Goal: Answer question/provide support

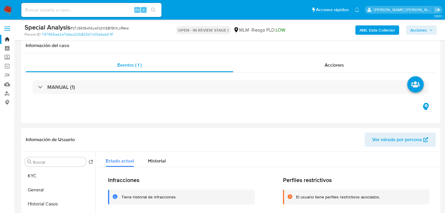
select select "10"
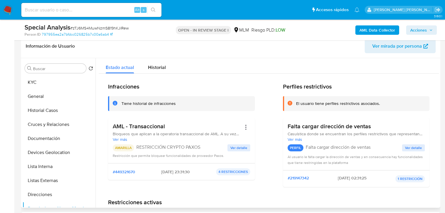
scroll to position [70, 0]
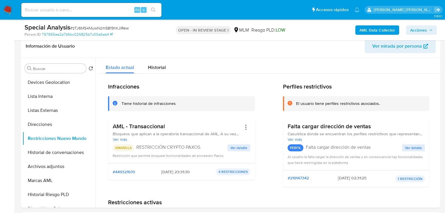
click at [62, 2] on div "Alt s" at bounding box center [91, 10] width 140 height 16
click at [60, 9] on input at bounding box center [91, 10] width 140 height 8
paste input "jEAt5CHslnsPaoLeyqfbHPoa"
type input "jEAt5CHslnsPaoLeyqfbHPoa"
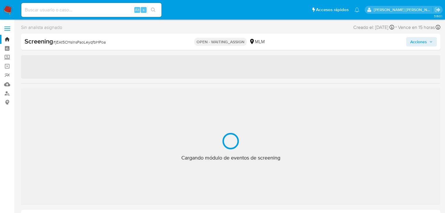
select select "10"
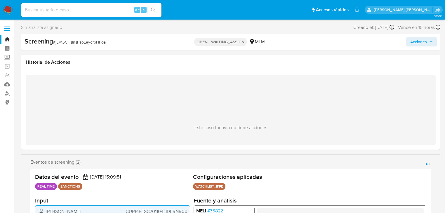
click at [83, 43] on span "# jEAt5CHslnsPaoLeyqfbHPoa" at bounding box center [79, 42] width 53 height 6
copy span "jEAt5CHslnsPaoLeyqfbHPoa"
click at [133, 79] on div "Este caso todavía no tiene acciones" at bounding box center [231, 110] width 410 height 70
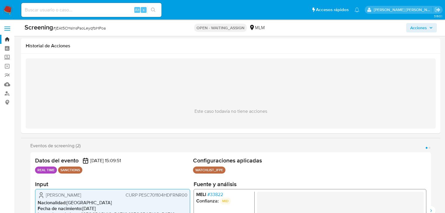
scroll to position [140, 0]
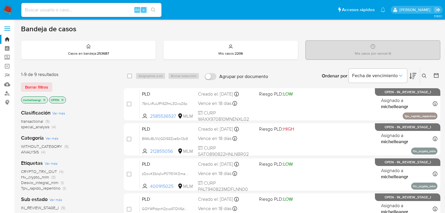
click at [45, 99] on icon "close-filter" at bounding box center [45, 100] width 2 height 2
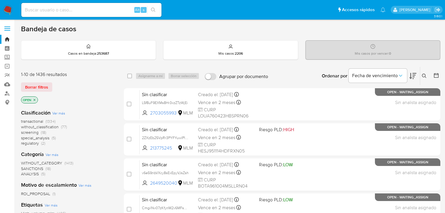
click at [424, 76] on icon at bounding box center [424, 76] width 5 height 5
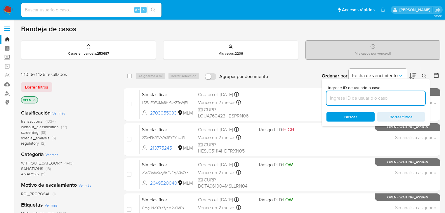
drag, startPoint x: 348, startPoint y: 99, endPoint x: 342, endPoint y: 101, distance: 6.0
click at [348, 99] on input at bounding box center [376, 98] width 99 height 8
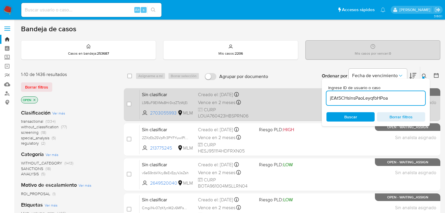
type input "jEAt5CHslnsPaoLeyqfbHPoa"
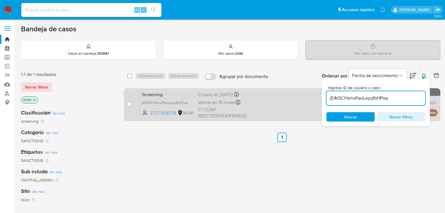
click at [131, 102] on div "case-item-checkbox No es posible asignar el caso" at bounding box center [133, 105] width 13 height 30
click at [127, 106] on input "checkbox" at bounding box center [129, 104] width 5 height 5
checkbox input "true"
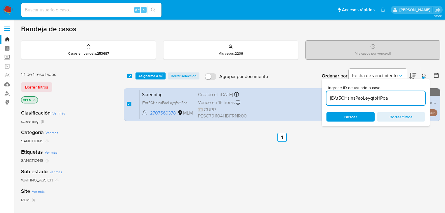
drag, startPoint x: 394, startPoint y: 98, endPoint x: 256, endPoint y: 87, distance: 138.9
click at [259, 87] on div "select-all-cases-checkbox Asignarme a mí Borrar selección Agrupar por documento…" at bounding box center [282, 95] width 317 height 57
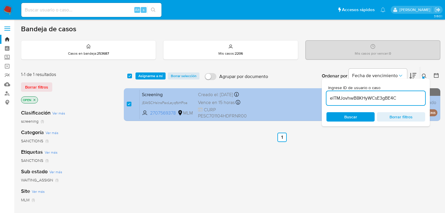
type input "elTMJovhwB8KHyWCsE3gBE4C"
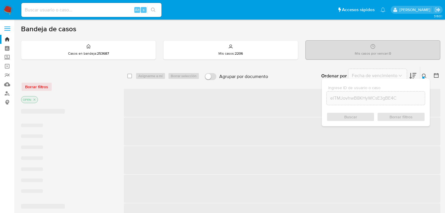
checkbox input "false"
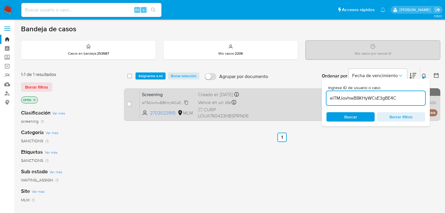
click at [188, 102] on span "elTMJovhwB8KHyWCsE3gBE4C" at bounding box center [168, 102] width 52 height 6
click at [151, 99] on div "elTMJovhwB8KHyWCsE3gBE4C" at bounding box center [165, 102] width 47 height 6
click at [144, 96] on span "Screening" at bounding box center [167, 94] width 51 height 8
click at [129, 105] on input "checkbox" at bounding box center [129, 104] width 5 height 5
checkbox input "true"
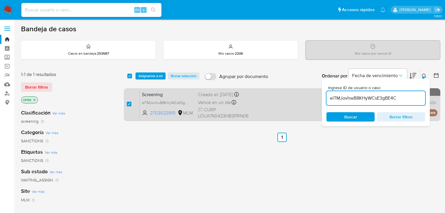
checkbox input "true"
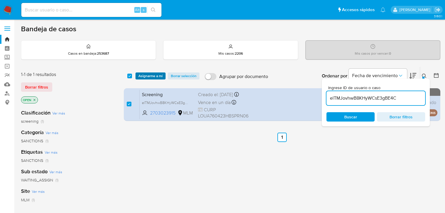
click at [149, 76] on span "Asignarme a mí" at bounding box center [150, 76] width 24 height 6
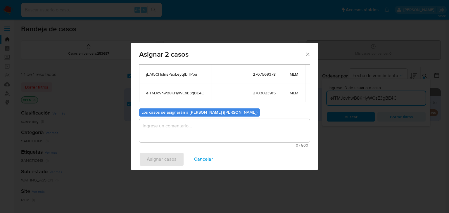
click at [169, 134] on textarea "assign-modal" at bounding box center [224, 130] width 171 height 23
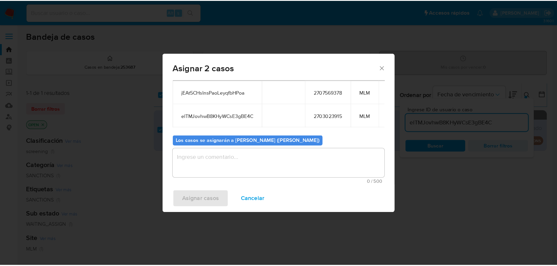
scroll to position [32, 0]
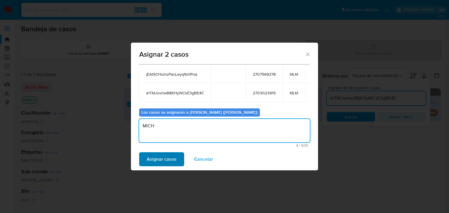
type textarea "MICH"
click at [175, 153] on span "Asignar casos" at bounding box center [162, 159] width 30 height 13
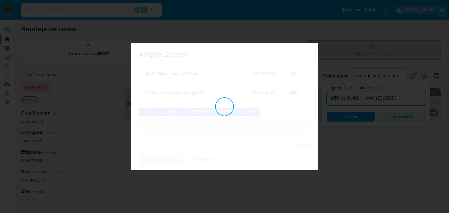
checkbox input "false"
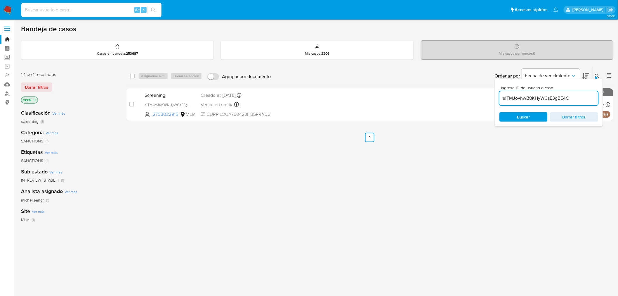
click at [81, 8] on input at bounding box center [91, 10] width 140 height 8
paste input "NBl9ORC6dCEU3RJqFeB6L1Y4"
type input "NBl9ORC6dCEU3RJqFeB6L1Y4"
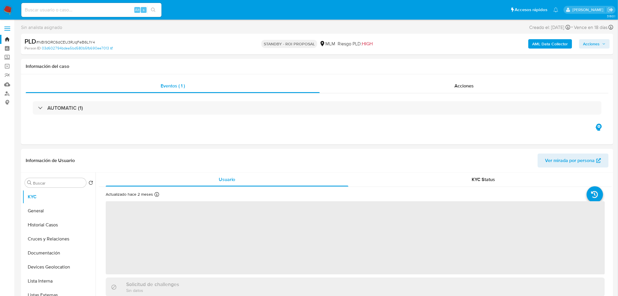
select select "10"
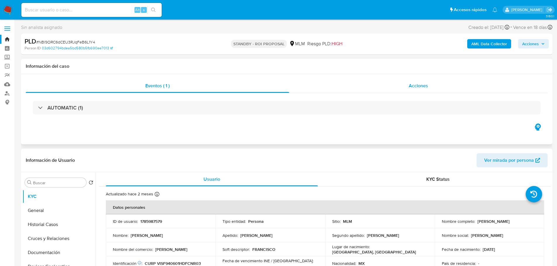
click at [422, 85] on span "Acciones" at bounding box center [417, 85] width 19 height 7
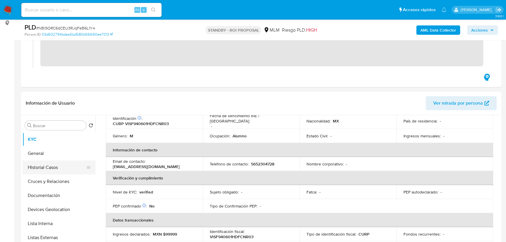
click at [49, 169] on button "Historial Casos" at bounding box center [56, 167] width 68 height 14
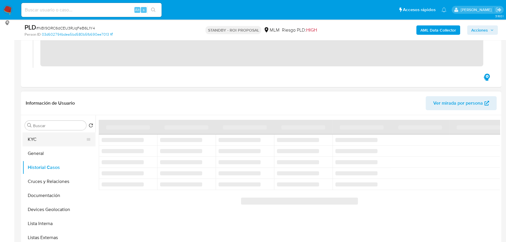
click at [25, 141] on button "KYC" at bounding box center [56, 139] width 68 height 14
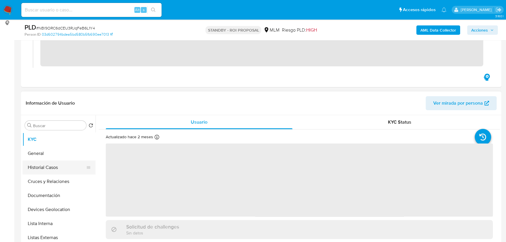
click at [49, 170] on button "Historial Casos" at bounding box center [56, 167] width 68 height 14
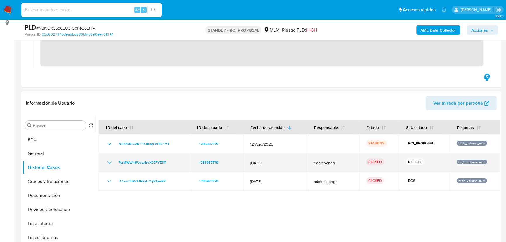
click at [110, 161] on icon "Mostrar/Ocultar" at bounding box center [109, 162] width 7 height 7
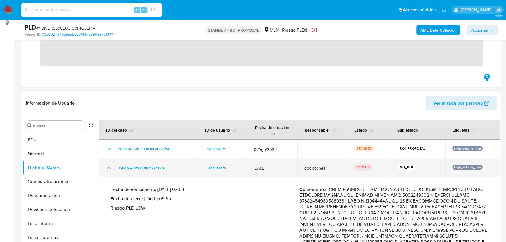
click at [110, 161] on td "7yrMWWk1FvbaxlrqX27FYZ3T" at bounding box center [148, 167] width 99 height 19
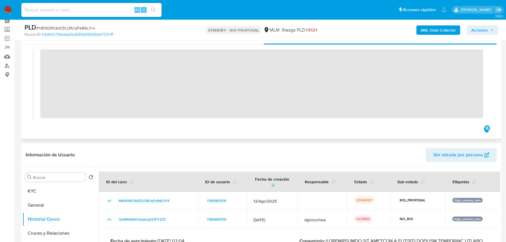
scroll to position [26, 0]
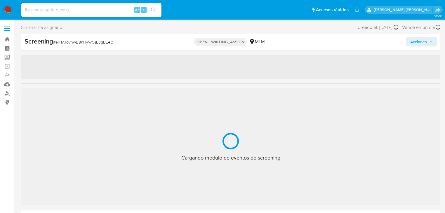
select select "10"
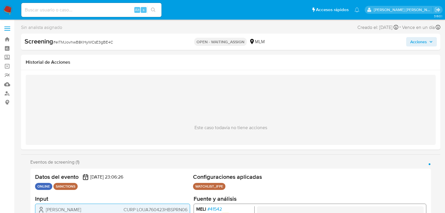
click at [65, 41] on span "# elTMJovhwB8KHyWCsE3gBE4C" at bounding box center [83, 42] width 60 height 6
copy span "elTMJovhwB8KHyWCsE3gBE4C"
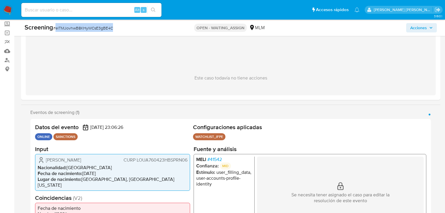
scroll to position [70, 0]
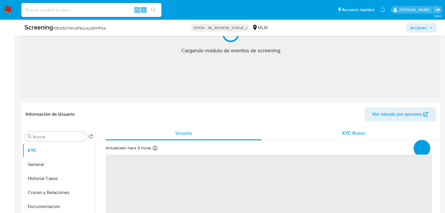
scroll to position [91, 0]
select select "10"
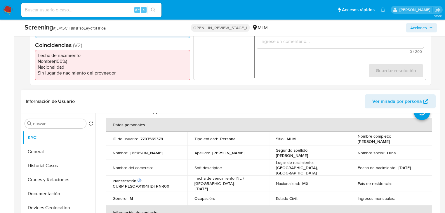
scroll to position [185, 0]
click at [151, 138] on p "2707569378" at bounding box center [151, 138] width 23 height 5
copy p "2707569378"
drag, startPoint x: 356, startPoint y: 143, endPoint x: 398, endPoint y: 144, distance: 41.5
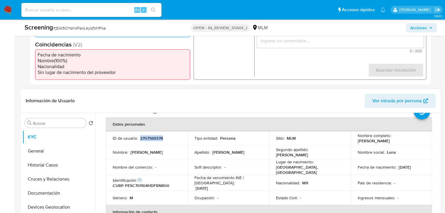
click at [398, 144] on td "Nombre completo : Carlos Perez Sanchez" at bounding box center [392, 138] width 82 height 14
copy p "Carlos Perez Sanchez"
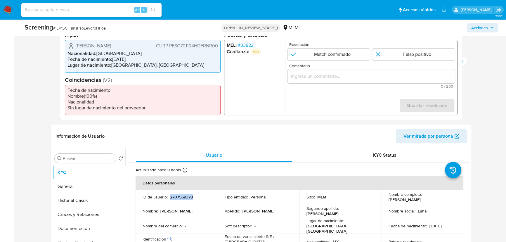
scroll to position [158, 0]
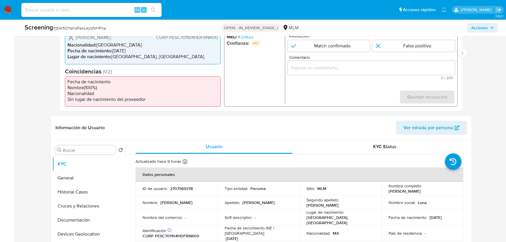
click at [245, 37] on span "# 33822" at bounding box center [246, 37] width 16 height 6
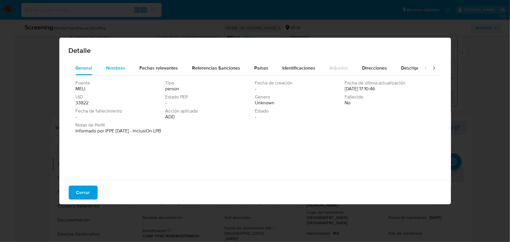
click at [108, 67] on span "Nombres" at bounding box center [115, 68] width 19 height 7
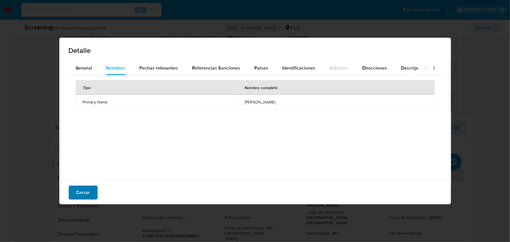
click at [82, 197] on span "Cerrar" at bounding box center [83, 192] width 14 height 13
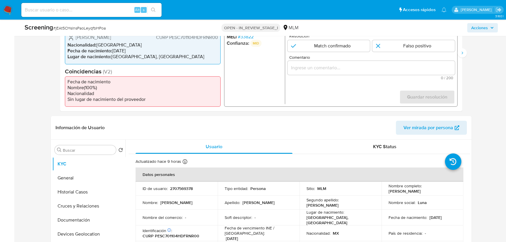
click at [244, 37] on span "# 33822" at bounding box center [246, 37] width 16 height 6
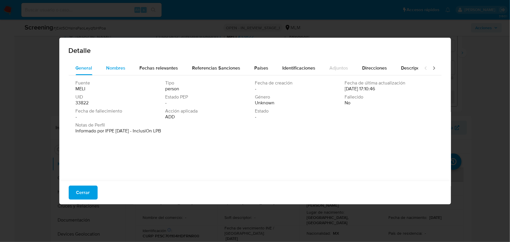
click at [120, 67] on span "Nombres" at bounding box center [115, 68] width 19 height 7
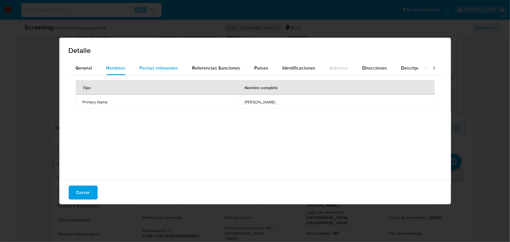
click at [169, 66] on span "Fechas relevantes" at bounding box center [159, 68] width 39 height 7
drag, startPoint x: 241, startPoint y: 103, endPoint x: 214, endPoint y: 104, distance: 27.2
click at [224, 105] on td "1970-11-04" at bounding box center [277, 102] width 106 height 14
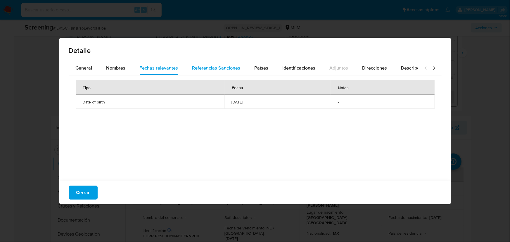
click at [213, 65] on span "Referencias Sanciones" at bounding box center [216, 68] width 48 height 7
click at [270, 67] on button "Países" at bounding box center [261, 68] width 28 height 14
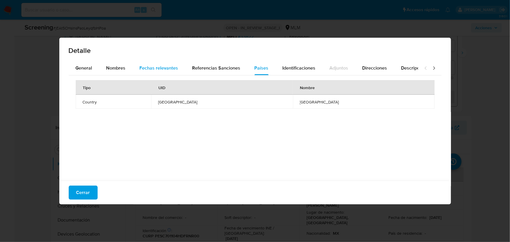
click at [149, 64] on div "Fechas relevantes" at bounding box center [159, 68] width 39 height 14
click at [122, 65] on span "Nombres" at bounding box center [115, 68] width 19 height 7
click at [180, 65] on button "Fechas relevantes" at bounding box center [159, 68] width 53 height 14
drag, startPoint x: 243, startPoint y: 102, endPoint x: 227, endPoint y: 83, distance: 24.7
click at [200, 100] on tr "Date of birth 1970-11-04 -" at bounding box center [255, 102] width 359 height 14
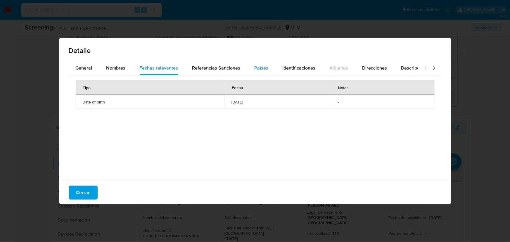
drag, startPoint x: 242, startPoint y: 67, endPoint x: 264, endPoint y: 65, distance: 22.6
click at [246, 66] on div "General Nombres Fechas relevantes Referencias Sanciones Países Identificaciones…" at bounding box center [243, 68] width 349 height 14
click at [264, 66] on span "Países" at bounding box center [261, 68] width 14 height 7
drag, startPoint x: 82, startPoint y: 192, endPoint x: 104, endPoint y: 191, distance: 21.3
click at [84, 190] on span "Cerrar" at bounding box center [83, 192] width 14 height 13
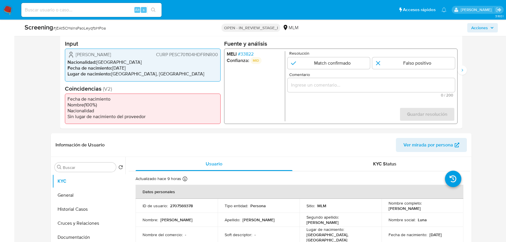
scroll to position [131, 0]
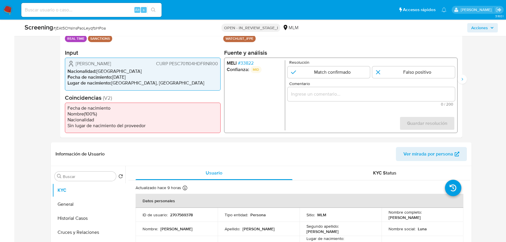
click at [247, 63] on span "# 33822" at bounding box center [246, 63] width 16 height 6
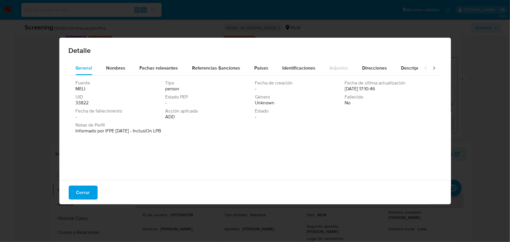
drag, startPoint x: 234, startPoint y: 122, endPoint x: 202, endPoint y: 117, distance: 32.5
click at [225, 119] on div "Fuente MELI Tipo person Fecha de creación - Fecha de última actualización 09/02…" at bounding box center [255, 101] width 359 height 42
drag, startPoint x: 82, startPoint y: 195, endPoint x: 467, endPoint y: 111, distance: 394.5
click at [82, 193] on span "Cerrar" at bounding box center [83, 192] width 14 height 13
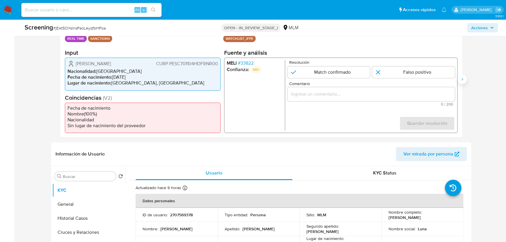
click at [445, 79] on icon "Siguiente" at bounding box center [462, 79] width 5 height 5
click at [249, 61] on span "# 33822" at bounding box center [246, 63] width 16 height 6
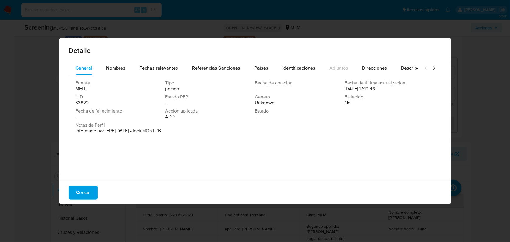
click at [206, 119] on div "Fuente MELI Tipo person Fecha de creación - Fecha de última actualización 09/02…" at bounding box center [255, 101] width 359 height 42
click at [77, 195] on span "Cerrar" at bounding box center [83, 192] width 14 height 13
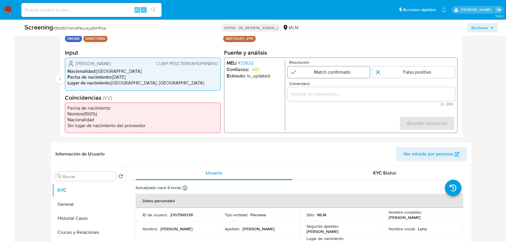
click at [326, 72] on input "2 de 2" at bounding box center [329, 72] width 83 height 12
radio input "true"
click at [315, 94] on input "Comentario" at bounding box center [371, 94] width 167 height 8
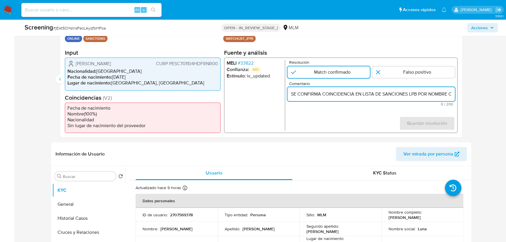
scroll to position [0, 78]
type input "SE CONFIRMA COINCIDENCIA EN LISTA DE SANCIONES LPB POR NOMBRE COMPLETO Y FECHA …"
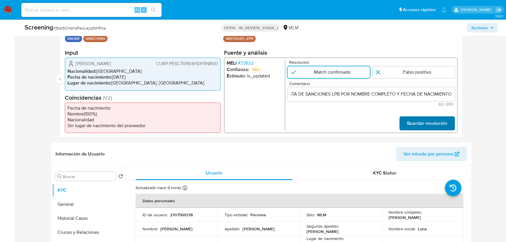
click at [416, 119] on span "Guardar resolución" at bounding box center [427, 123] width 40 height 13
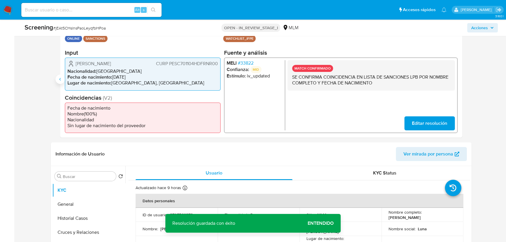
click at [58, 78] on button "Anterior" at bounding box center [60, 79] width 9 height 9
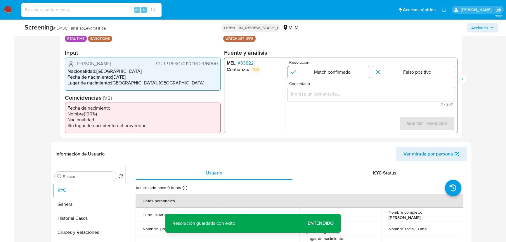
click at [323, 74] on input "1 de 2" at bounding box center [329, 72] width 83 height 12
radio input "true"
drag, startPoint x: 311, startPoint y: 100, endPoint x: 317, endPoint y: 101, distance: 6.2
click at [312, 100] on div "1 de 2" at bounding box center [371, 94] width 167 height 14
click at [340, 94] on input "Comentario" at bounding box center [371, 94] width 167 height 8
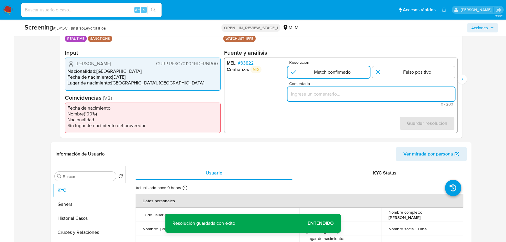
paste input "SE CONFIRMA COINCIDENCIA EN LISTA DE SANCIONES LPB POR NOMBRE COMPLETO Y FECHA …"
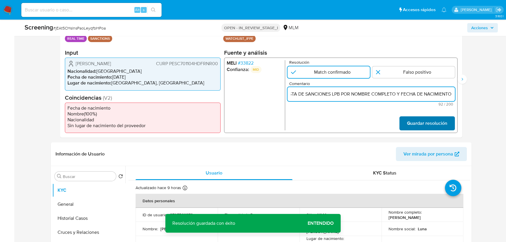
type input "SE CONFIRMA COINCIDENCIA EN LISTA DE SANCIONES LPB POR NOMBRE COMPLETO Y FECHA …"
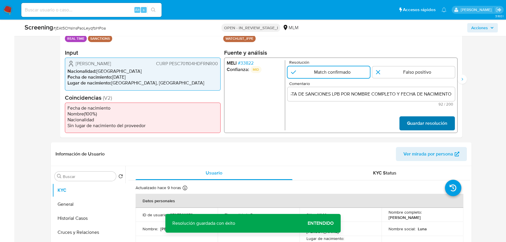
click at [418, 123] on span "Guardar resolución" at bounding box center [427, 123] width 40 height 13
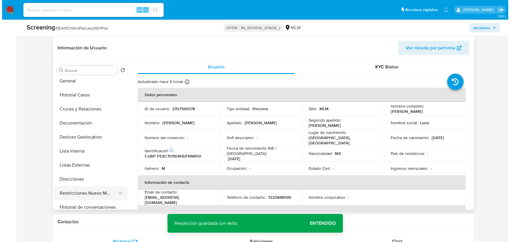
scroll to position [26, 0]
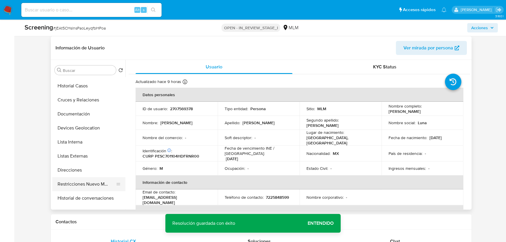
click at [91, 182] on button "Restricciones Nuevo Mundo" at bounding box center [86, 184] width 68 height 14
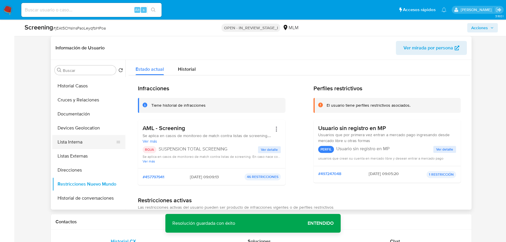
click at [75, 141] on button "Lista Interna" at bounding box center [86, 142] width 68 height 14
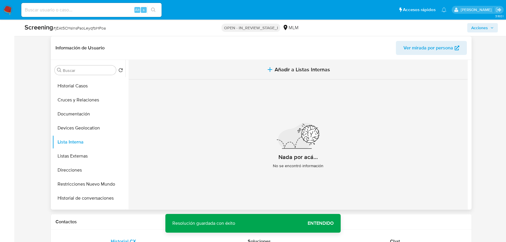
click at [285, 68] on span "Añadir a Listas Internas" at bounding box center [303, 69] width 56 height 6
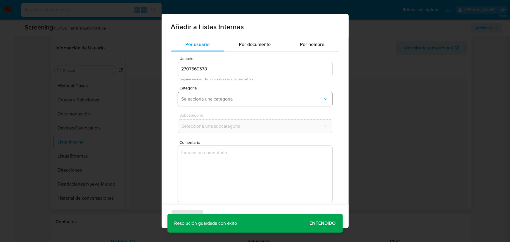
drag, startPoint x: 209, startPoint y: 94, endPoint x: 211, endPoint y: 98, distance: 4.3
click at [210, 94] on button "Seleccioná una categoría" at bounding box center [255, 99] width 154 height 14
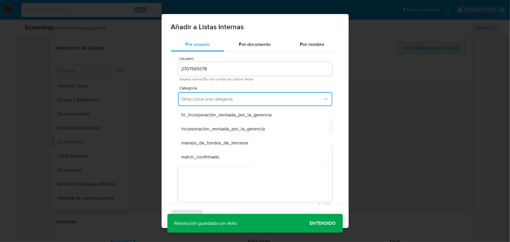
drag, startPoint x: 207, startPoint y: 156, endPoint x: 206, endPoint y: 147, distance: 8.8
click at [206, 155] on span "match_confirmado" at bounding box center [200, 157] width 38 height 6
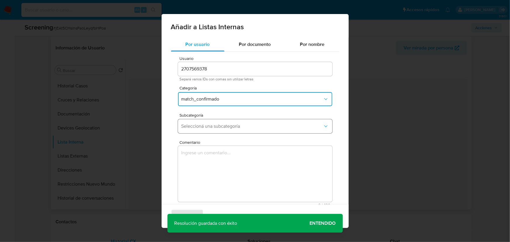
click at [207, 127] on span "Seleccioná una subcategoría" at bounding box center [251, 126] width 141 height 6
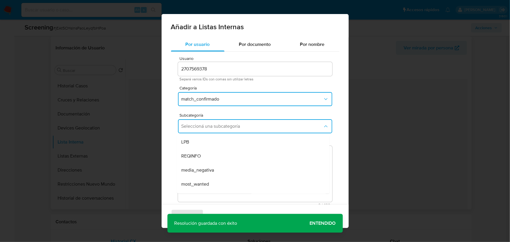
click at [200, 143] on div "LPB" at bounding box center [251, 142] width 140 height 14
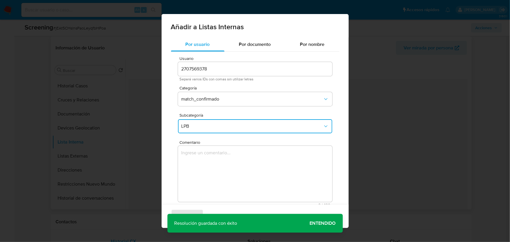
click at [199, 160] on textarea "Comentario" at bounding box center [255, 174] width 154 height 56
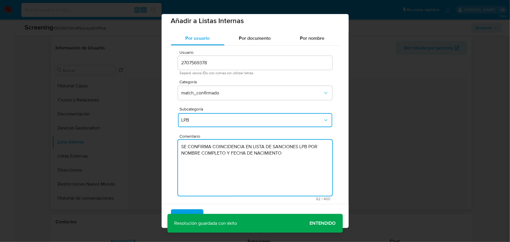
scroll to position [12, 0]
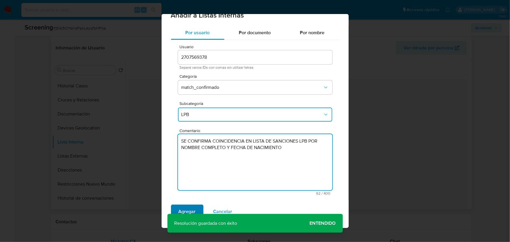
type textarea "SE CONFIRMA COINCIDENCIA EN LISTA DE SANCIONES LPB POR NOMBRE COMPLETO Y FECHA …"
click at [194, 208] on span "Agregar" at bounding box center [187, 211] width 17 height 13
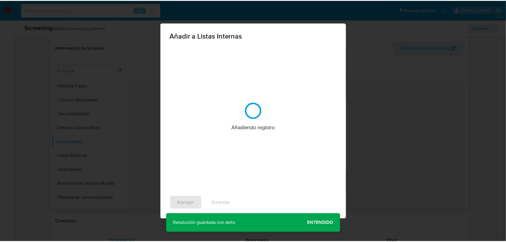
scroll to position [0, 0]
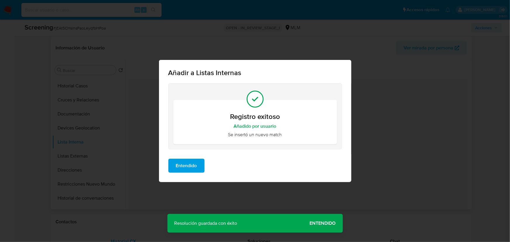
click at [185, 164] on span "Entendido" at bounding box center [186, 165] width 21 height 13
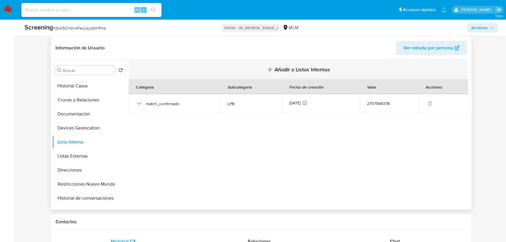
click at [298, 70] on span "Añadir a Listas Internas" at bounding box center [303, 69] width 56 height 6
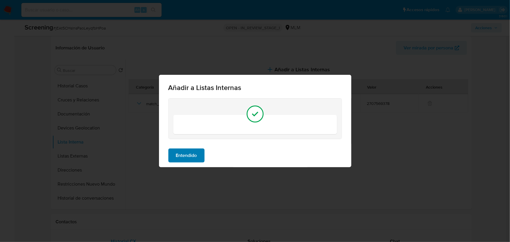
click at [192, 149] on span "Entendido" at bounding box center [186, 155] width 21 height 13
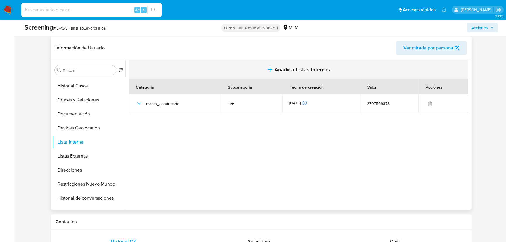
click at [290, 66] on span "Añadir a Listas Internas" at bounding box center [303, 69] width 56 height 6
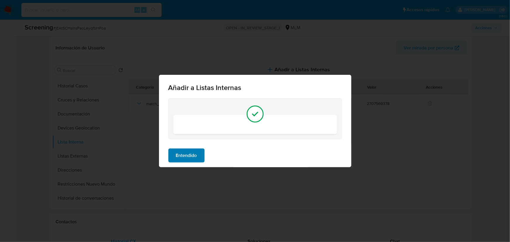
click at [186, 156] on span "Entendido" at bounding box center [186, 155] width 21 height 13
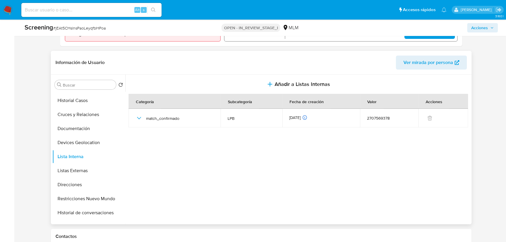
scroll to position [184, 0]
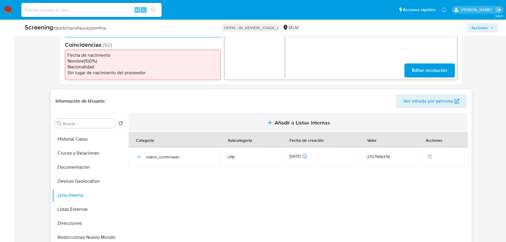
click at [271, 123] on icon "button" at bounding box center [269, 122] width 7 height 7
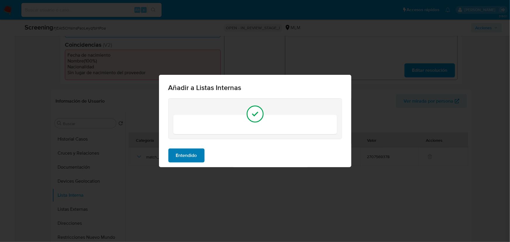
click at [190, 155] on span "Entendido" at bounding box center [186, 155] width 21 height 13
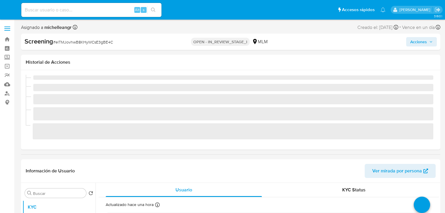
select select "10"
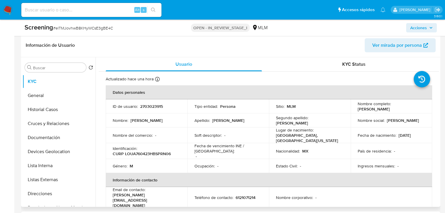
scroll to position [278, 0]
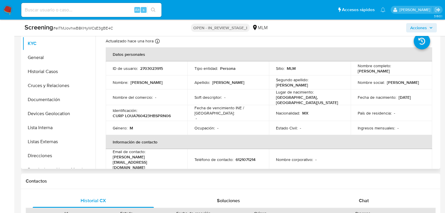
drag, startPoint x: 161, startPoint y: 70, endPoint x: 157, endPoint y: 69, distance: 4.5
click at [161, 70] on p "2703023915" at bounding box center [151, 68] width 23 height 5
click at [155, 67] on p "2703023915" at bounding box center [151, 68] width 23 height 5
copy p "2703023915"
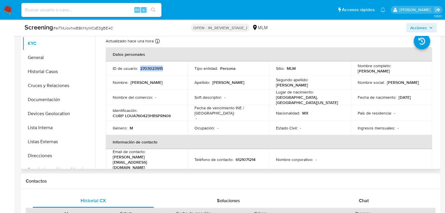
copy p "[PERSON_NAME]"
drag, startPoint x: 355, startPoint y: 72, endPoint x: 403, endPoint y: 70, distance: 48.0
click at [404, 70] on td "Nombre completo : Angel Jorge Lopez Urias" at bounding box center [392, 68] width 82 height 14
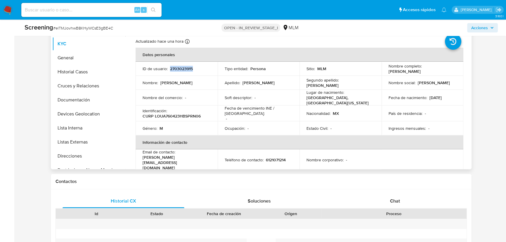
scroll to position [251, 0]
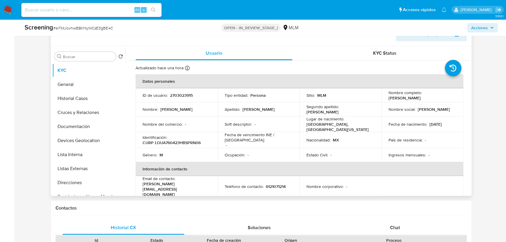
click at [184, 95] on p "2703023915" at bounding box center [181, 95] width 23 height 5
copy p "2703023915"
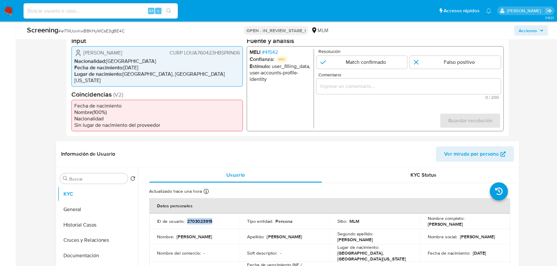
scroll to position [145, 0]
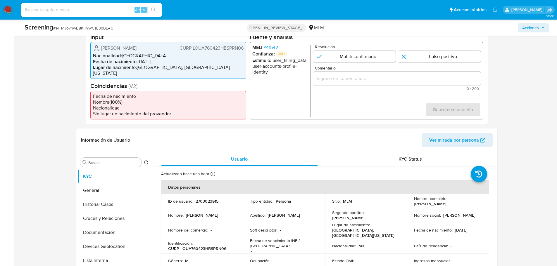
drag, startPoint x: 283, startPoint y: 62, endPoint x: 297, endPoint y: 68, distance: 15.0
click at [298, 65] on li "Estímulo : user_filling_data, user-accounts-profile-identity" at bounding box center [280, 66] width 56 height 18
click at [269, 49] on span "# 41542" at bounding box center [270, 47] width 15 height 6
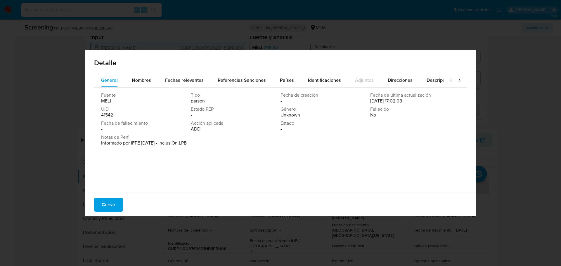
drag, startPoint x: 109, startPoint y: 209, endPoint x: 143, endPoint y: 172, distance: 49.6
click at [109, 206] on span "Cerrar" at bounding box center [109, 204] width 14 height 13
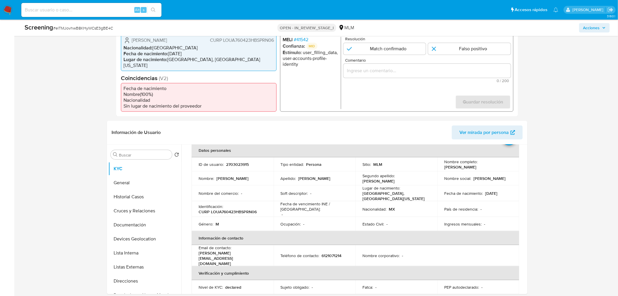
scroll to position [142, 0]
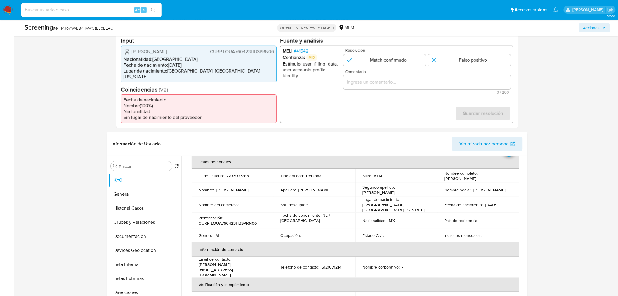
click at [305, 54] on span "# 41542" at bounding box center [301, 51] width 15 height 6
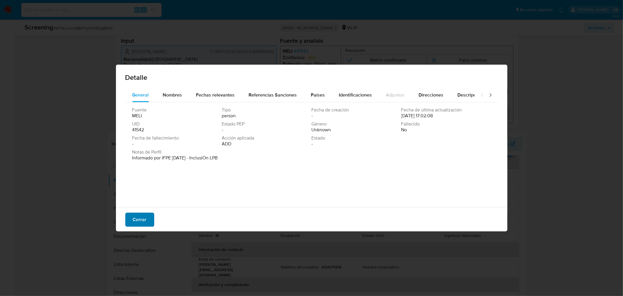
click at [142, 213] on span "Cerrar" at bounding box center [140, 219] width 14 height 13
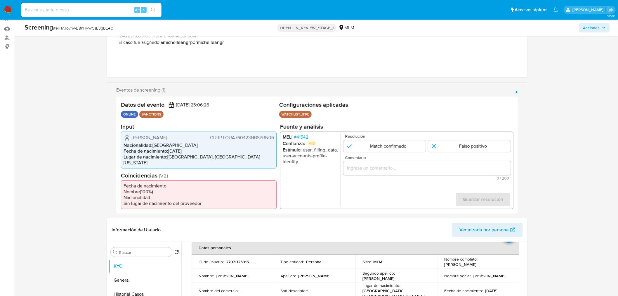
scroll to position [44, 0]
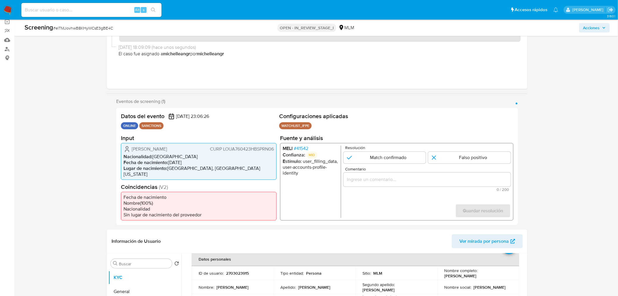
click at [306, 150] on span "# 41542" at bounding box center [301, 148] width 15 height 6
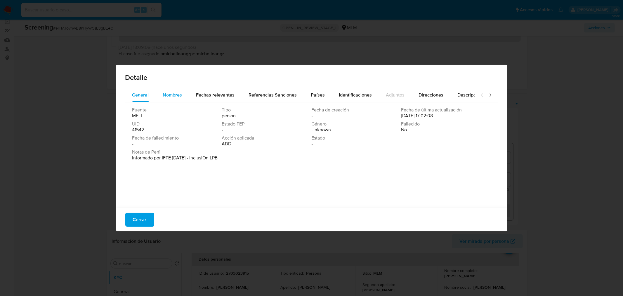
click at [179, 96] on span "Nombres" at bounding box center [172, 94] width 19 height 7
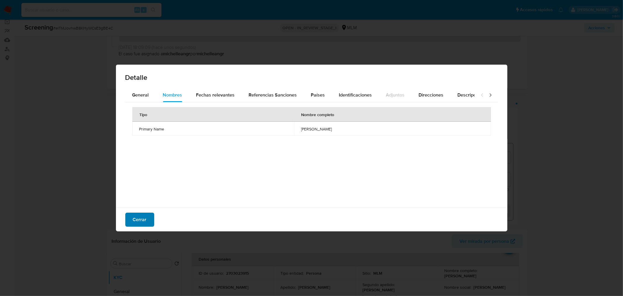
click at [141, 213] on span "Cerrar" at bounding box center [140, 219] width 14 height 13
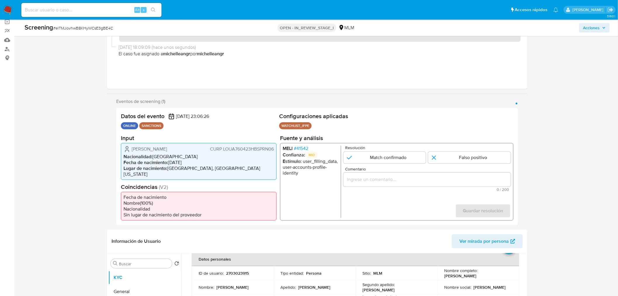
scroll to position [77, 0]
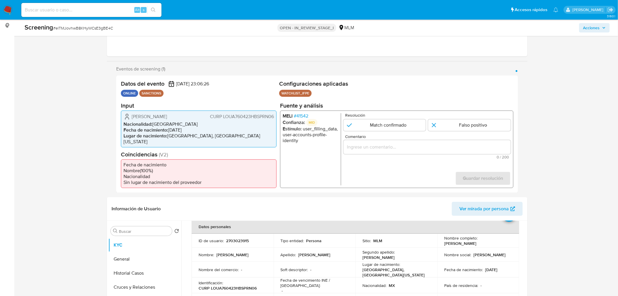
click at [297, 118] on span "# 41542" at bounding box center [301, 116] width 15 height 6
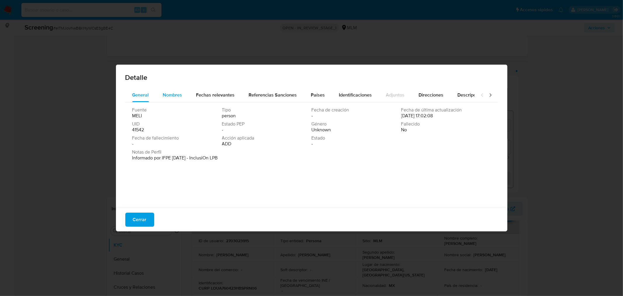
click at [177, 98] on span "Nombres" at bounding box center [172, 94] width 19 height 7
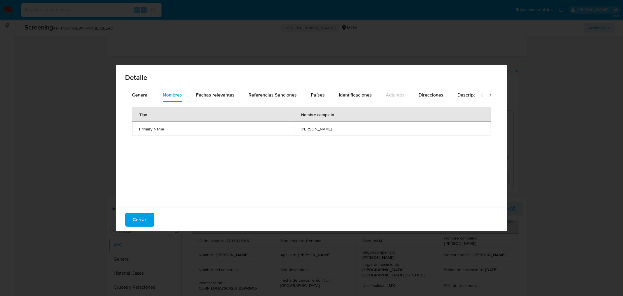
drag, startPoint x: 287, startPoint y: 131, endPoint x: 333, endPoint y: 132, distance: 46.2
click at [333, 132] on td "angel jorge lopez urias" at bounding box center [392, 129] width 197 height 14
click at [226, 98] on span "Fechas relevantes" at bounding box center [215, 94] width 39 height 7
drag, startPoint x: 297, startPoint y: 128, endPoint x: 265, endPoint y: 121, distance: 32.6
click at [281, 131] on td "1976-04-23" at bounding box center [334, 129] width 106 height 14
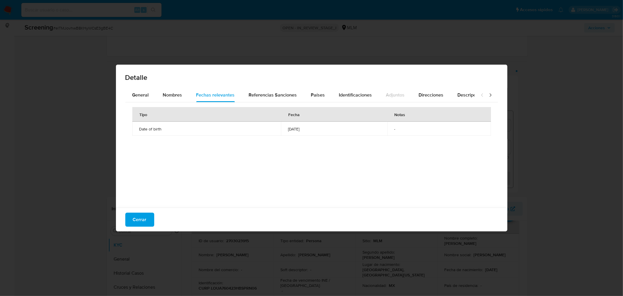
click at [292, 127] on span "1976-04-23" at bounding box center [334, 128] width 92 height 5
click at [292, 142] on div "Tipo Fecha Notas Date of birth 1976-04-23 -" at bounding box center [311, 153] width 373 height 102
click at [296, 135] on td "1976-04-23" at bounding box center [334, 129] width 106 height 14
drag, startPoint x: 294, startPoint y: 130, endPoint x: 271, endPoint y: 126, distance: 22.9
click at [288, 130] on span "1976-04-23" at bounding box center [334, 128] width 92 height 5
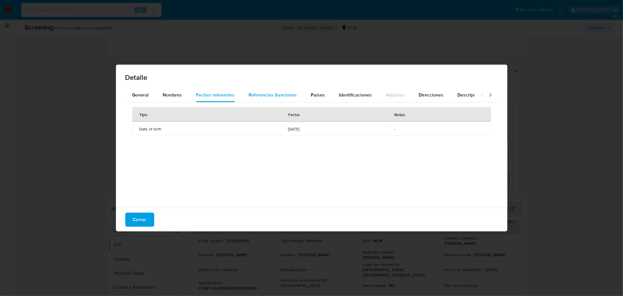
click at [267, 98] on div "Referencias Sanciones" at bounding box center [273, 95] width 48 height 14
click at [182, 95] on button "Nombres" at bounding box center [172, 95] width 33 height 14
click at [136, 213] on span "Cerrar" at bounding box center [140, 219] width 14 height 13
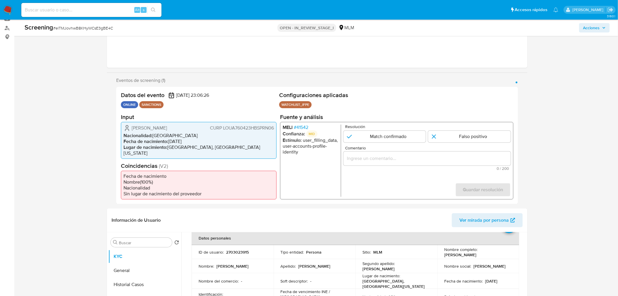
scroll to position [97, 0]
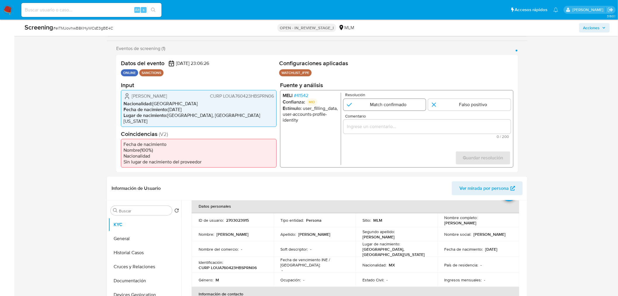
click at [386, 105] on input "1 de 1" at bounding box center [385, 104] width 83 height 12
radio input "true"
click at [374, 130] on input "Comentario" at bounding box center [427, 126] width 167 height 8
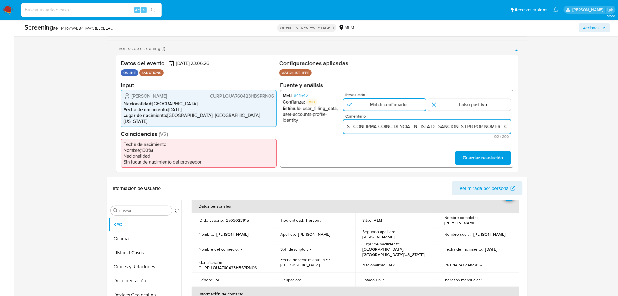
scroll to position [0, 78]
type input "SE CONFIRMA COINCIDENCIA EN LISTA DE SANCIONES LPB POR NOMBRE COMPLETO Y FECHA …"
click at [445, 155] on span "Guardar resolución" at bounding box center [483, 157] width 40 height 13
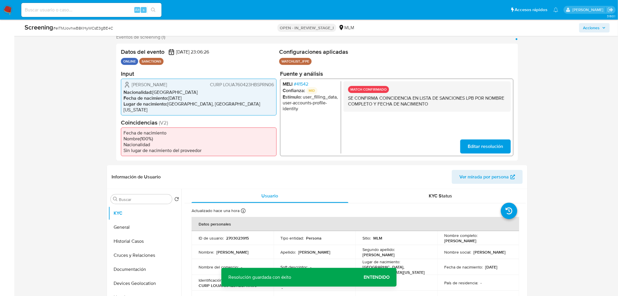
scroll to position [97, 0]
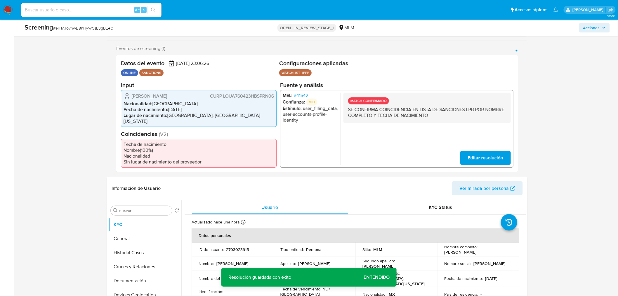
click at [387, 72] on ul "WATCHLIST_IFPE Configuración Categorización WATCHLIST_IFPE Tipo de categoría SA…" at bounding box center [396, 73] width 234 height 9
click at [296, 97] on span "# 41542" at bounding box center [301, 95] width 15 height 6
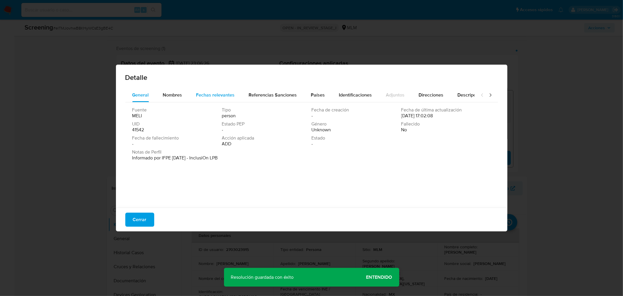
click at [207, 92] on span "Fechas relevantes" at bounding box center [215, 94] width 39 height 7
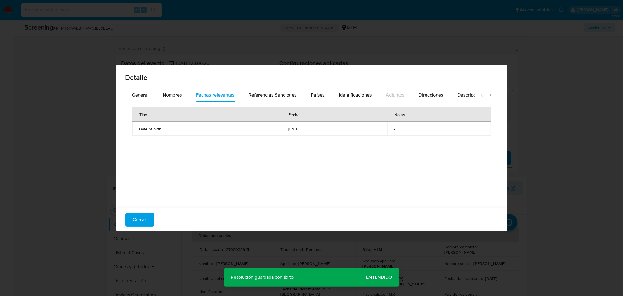
drag, startPoint x: 297, startPoint y: 128, endPoint x: 269, endPoint y: 127, distance: 27.8
click at [281, 127] on td "1976-04-23" at bounding box center [334, 129] width 106 height 14
click at [148, 213] on button "Cerrar" at bounding box center [139, 219] width 29 height 14
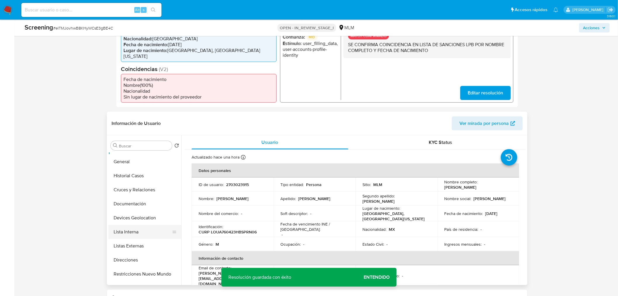
scroll to position [32, 0]
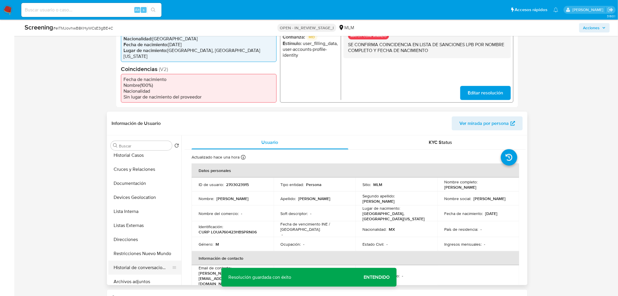
click at [148, 213] on button "Historial de conversaciones" at bounding box center [142, 267] width 68 height 14
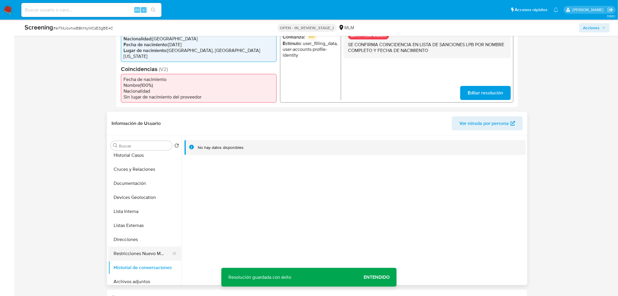
click at [152, 213] on button "Restricciones Nuevo Mundo" at bounding box center [142, 253] width 68 height 14
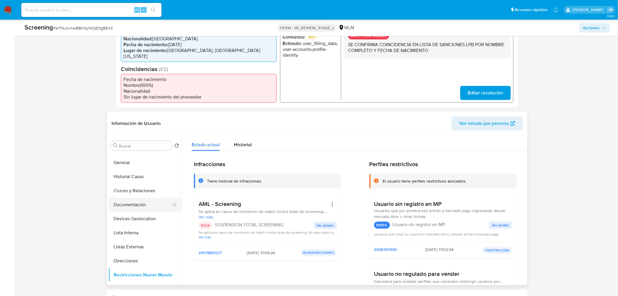
scroll to position [0, 0]
click at [139, 213] on button "Documentación" at bounding box center [142, 216] width 68 height 14
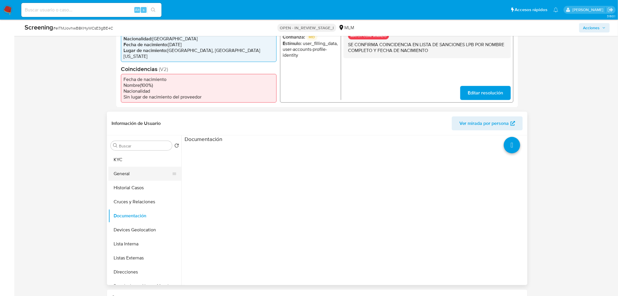
click at [138, 172] on button "General" at bounding box center [142, 174] width 68 height 14
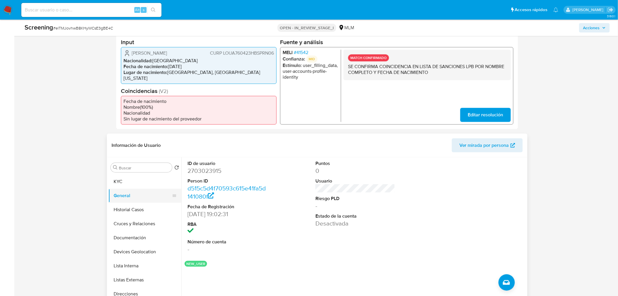
scroll to position [130, 0]
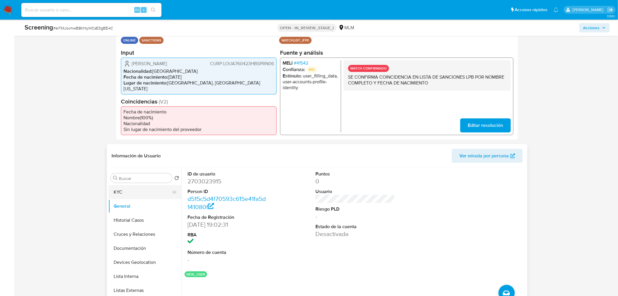
click at [145, 197] on button "KYC" at bounding box center [142, 192] width 68 height 14
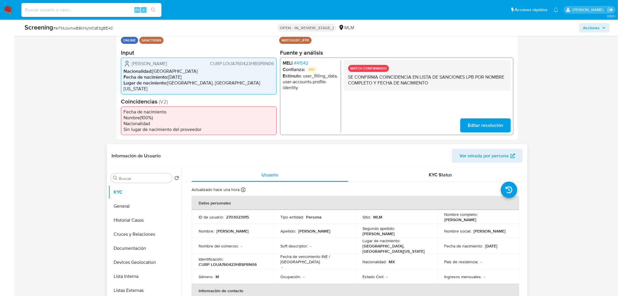
drag, startPoint x: 454, startPoint y: 221, endPoint x: 490, endPoint y: 221, distance: 35.9
click at [445, 213] on td "Nombre completo : Angel Jorge Lopez Urias" at bounding box center [479, 217] width 82 height 14
copy p "[PERSON_NAME]"
click at [222, 213] on p "CURP LOUA760423HBSPRN06" at bounding box center [228, 264] width 58 height 5
click at [223, 213] on p "CURP LOUA760423HBSPRN06" at bounding box center [228, 264] width 58 height 5
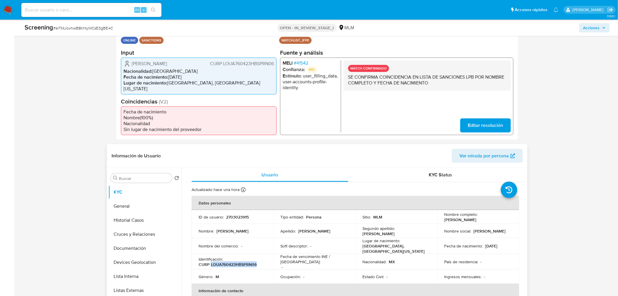
copy p "LOUA760423HBSPRN06"
drag, startPoint x: 486, startPoint y: 246, endPoint x: 507, endPoint y: 246, distance: 21.3
click at [445, 213] on div "Fecha de nacimiento : 23/04/1976" at bounding box center [479, 245] width 68 height 5
copy p "[DATE]"
drag, startPoint x: 375, startPoint y: 246, endPoint x: 406, endPoint y: 247, distance: 30.1
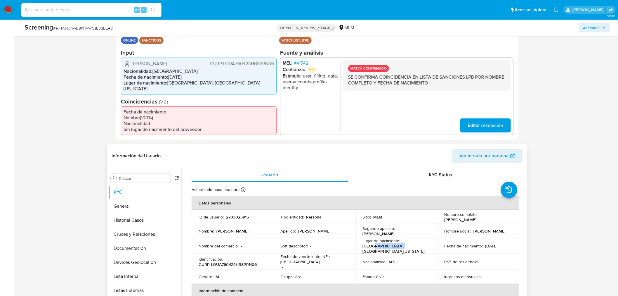
click at [406, 213] on p "[GEOGRAPHIC_DATA], [GEOGRAPHIC_DATA][US_STATE]" at bounding box center [396, 248] width 66 height 11
drag, startPoint x: 136, startPoint y: 209, endPoint x: 156, endPoint y: 212, distance: 19.8
click at [137, 209] on button "General" at bounding box center [142, 206] width 68 height 14
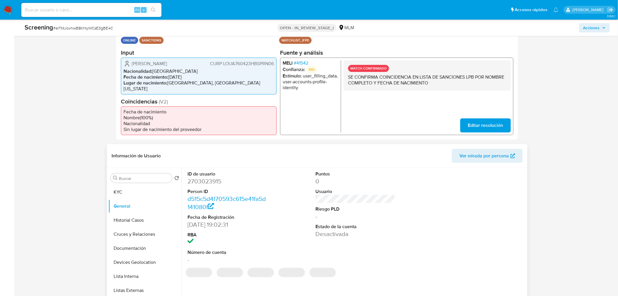
drag, startPoint x: 205, startPoint y: 224, endPoint x: 192, endPoint y: 229, distance: 13.4
click at [205, 213] on dd "22/09/2025 19:02:31" at bounding box center [227, 224] width 79 height 8
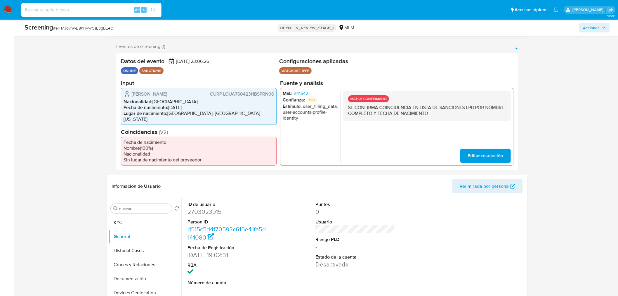
scroll to position [65, 0]
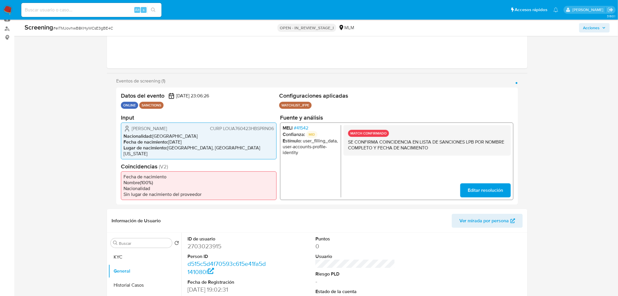
click at [305, 129] on span "# 41542" at bounding box center [301, 128] width 15 height 6
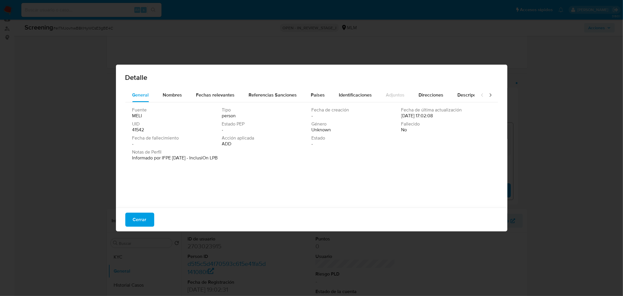
drag, startPoint x: 186, startPoint y: 157, endPoint x: 209, endPoint y: 138, distance: 30.3
click at [207, 155] on p "Informado por IFPE 09-01-2023 - InclusiOn LPB" at bounding box center [175, 158] width 86 height 6
click at [178, 94] on span "Nombres" at bounding box center [172, 94] width 19 height 7
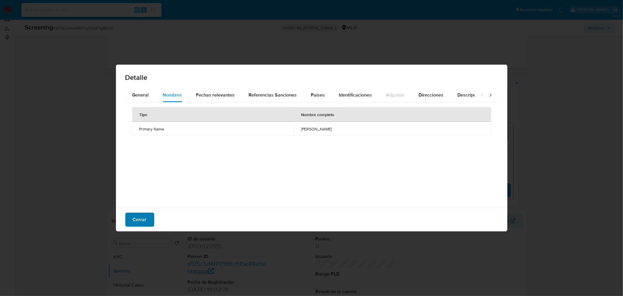
click at [144, 213] on span "Cerrar" at bounding box center [140, 219] width 14 height 13
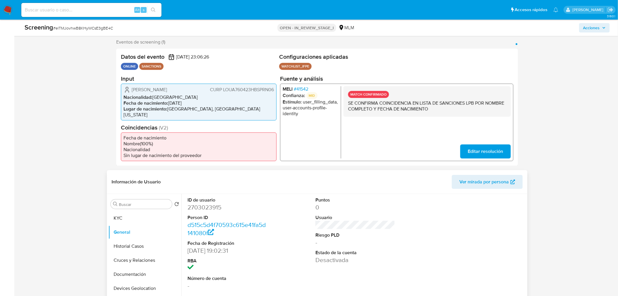
scroll to position [195, 0]
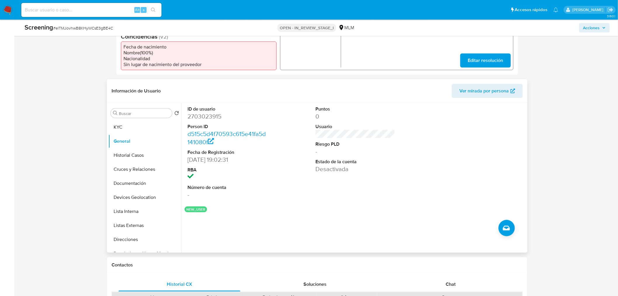
click at [133, 119] on div "Buscar Volver al orden por defecto KYC General Historial Casos Cruces y Relacio…" at bounding box center [144, 178] width 73 height 149
click at [130, 127] on button "KYC" at bounding box center [142, 127] width 68 height 14
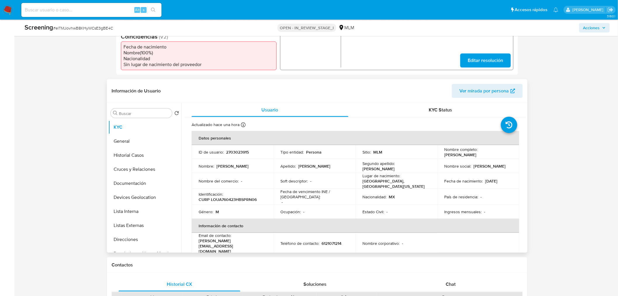
drag, startPoint x: 479, startPoint y: 176, endPoint x: 500, endPoint y: 179, distance: 21.5
click at [445, 179] on div "Fecha de nacimiento : 23/04/1976" at bounding box center [479, 180] width 68 height 5
click at [123, 161] on button "Historial Casos" at bounding box center [144, 155] width 73 height 14
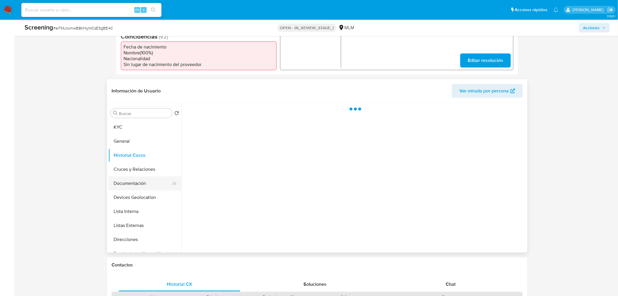
click at [131, 183] on button "Documentación" at bounding box center [142, 183] width 68 height 14
click at [131, 206] on button "Lista Interna" at bounding box center [142, 211] width 68 height 14
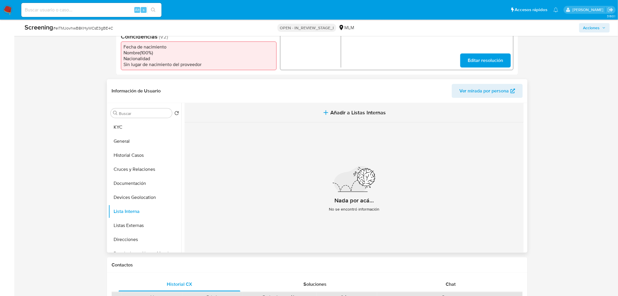
click at [359, 116] on button "Añadir a Listas Internas" at bounding box center [354, 113] width 339 height 20
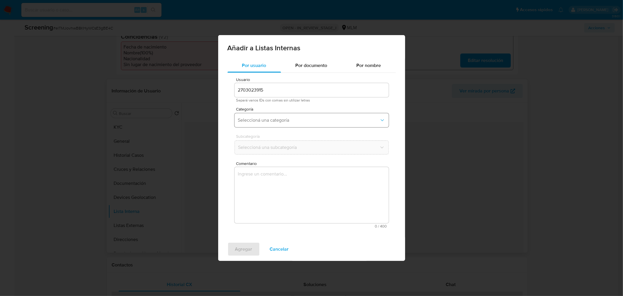
click at [282, 119] on span "Seleccioná una categoría" at bounding box center [308, 120] width 141 height 6
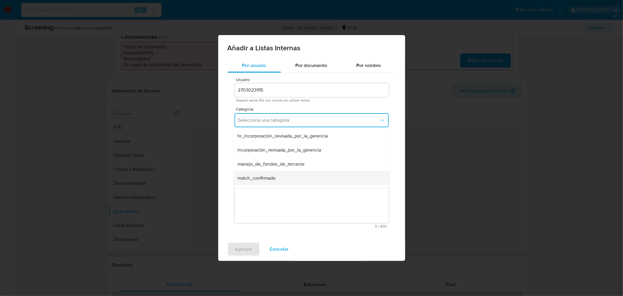
click at [263, 179] on span "match_confirmado" at bounding box center [257, 178] width 38 height 6
click at [268, 172] on textarea "Comentario" at bounding box center [312, 195] width 154 height 56
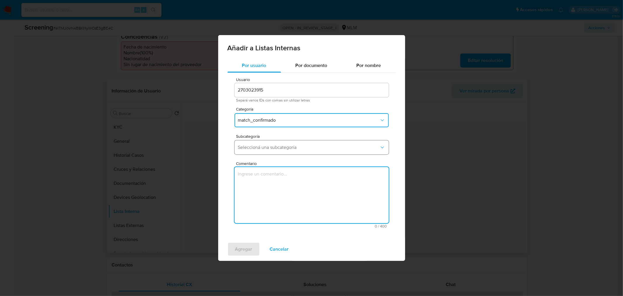
click at [271, 150] on button "Seleccioná una subcategoría" at bounding box center [312, 147] width 154 height 14
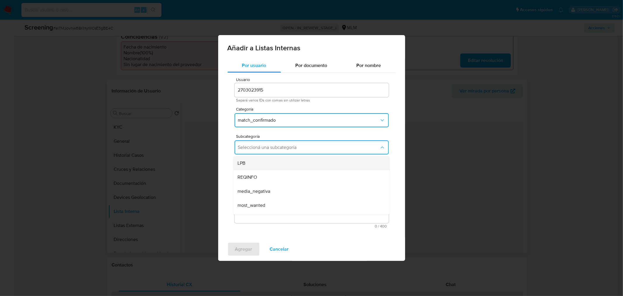
click at [269, 169] on div "LPB" at bounding box center [310, 163] width 144 height 14
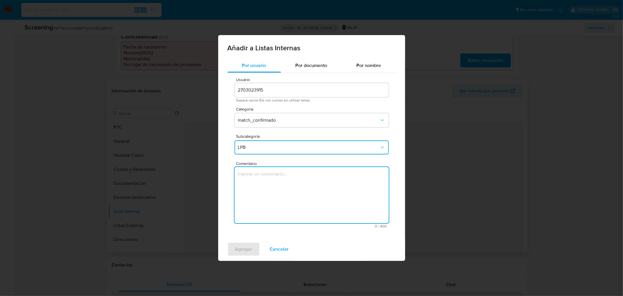
click at [259, 183] on textarea "Comentario" at bounding box center [312, 195] width 154 height 56
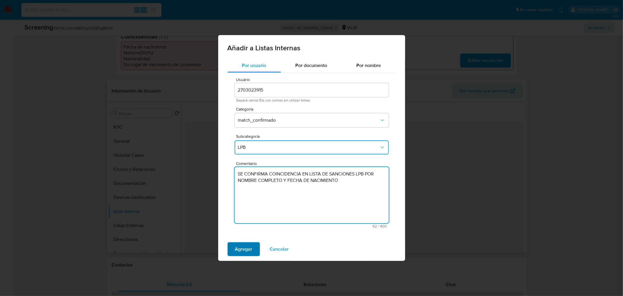
type textarea "SE CONFIRMA COINCIDENCIA EN LISTA DE SANCIONES LPB POR NOMBRE COMPLETO Y FECHA …"
click at [238, 213] on span "Agregar" at bounding box center [243, 249] width 17 height 13
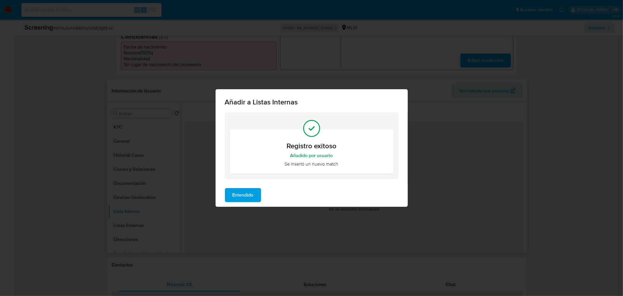
click at [244, 193] on span "Entendido" at bounding box center [243, 194] width 21 height 13
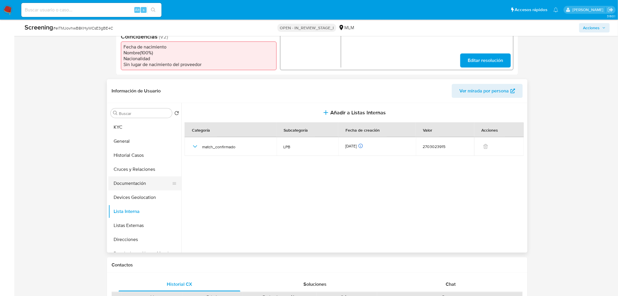
click at [125, 188] on button "Documentación" at bounding box center [142, 183] width 68 height 14
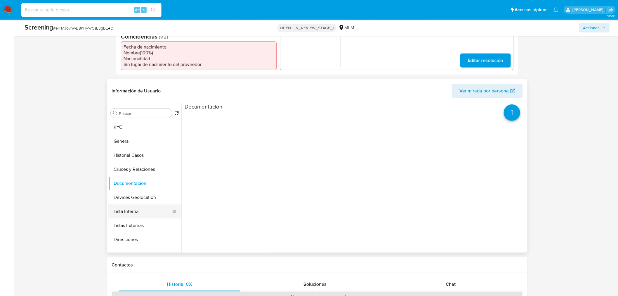
click at [122, 213] on button "Lista Interna" at bounding box center [142, 211] width 68 height 14
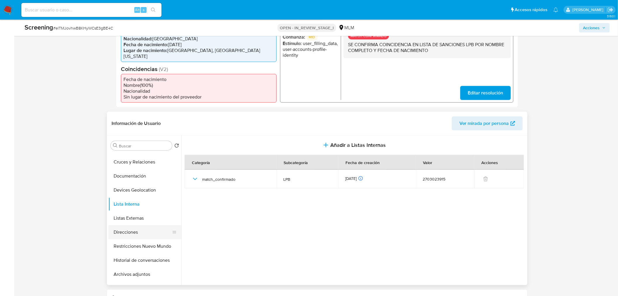
scroll to position [97, 0]
click at [141, 192] on button "Restricciones Nuevo Mundo" at bounding box center [142, 188] width 68 height 14
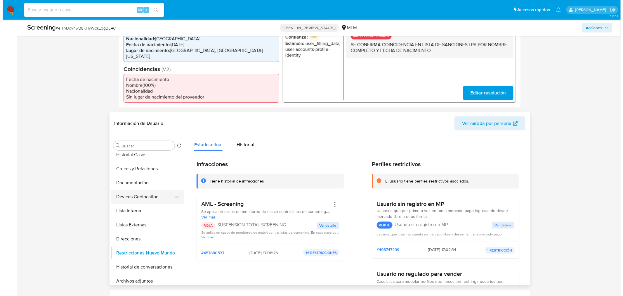
scroll to position [32, 0]
drag, startPoint x: 129, startPoint y: 215, endPoint x: 139, endPoint y: 214, distance: 9.7
click at [129, 213] on button "Lista Interna" at bounding box center [142, 211] width 68 height 14
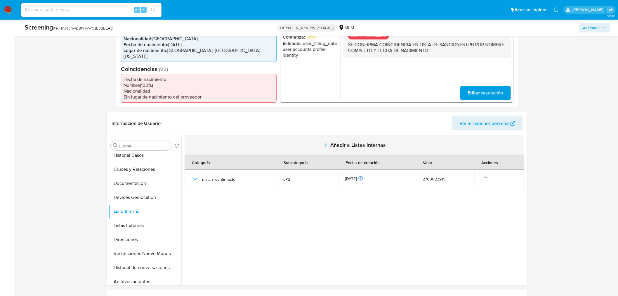
click at [332, 150] on button "Añadir a Listas Internas" at bounding box center [354, 145] width 339 height 20
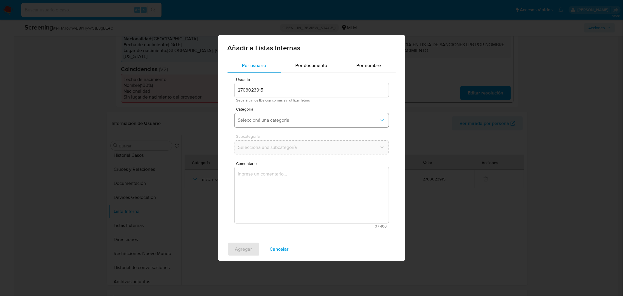
click at [249, 121] on span "Seleccioná una categoría" at bounding box center [308, 120] width 141 height 6
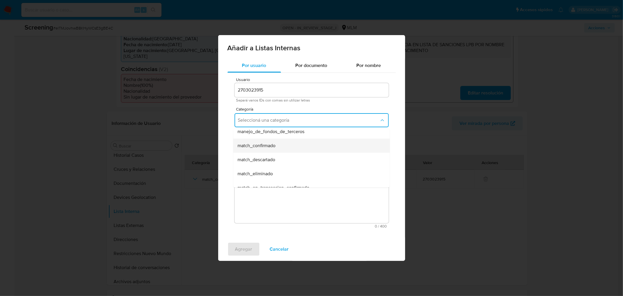
click at [264, 148] on span "match_confirmado" at bounding box center [257, 146] width 38 height 6
click at [264, 144] on button "Seleccioná una subcategoría" at bounding box center [312, 147] width 154 height 14
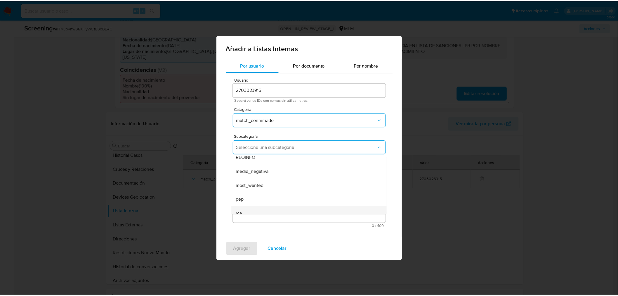
scroll to position [39, 0]
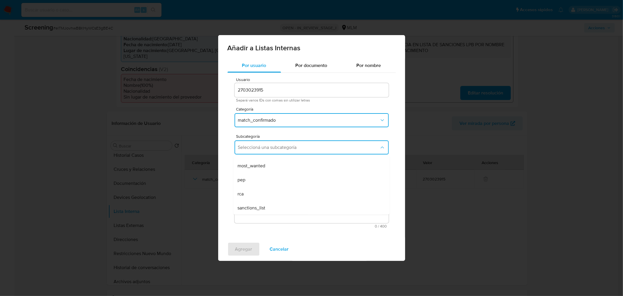
click at [249, 206] on span "sanctions_list" at bounding box center [252, 208] width 28 height 6
click at [255, 191] on textarea "Comentario" at bounding box center [312, 195] width 154 height 56
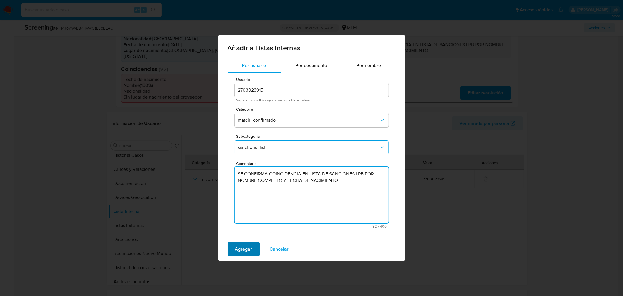
type textarea "SE CONFIRMA COINCIDENCIA EN LISTA DE SANCIONES LPB POR NOMBRE COMPLETO Y FECHA …"
click at [250, 213] on span "Agregar" at bounding box center [243, 249] width 17 height 13
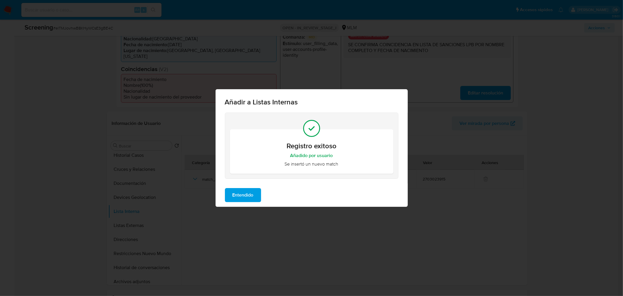
click at [241, 197] on span "Entendido" at bounding box center [243, 194] width 21 height 13
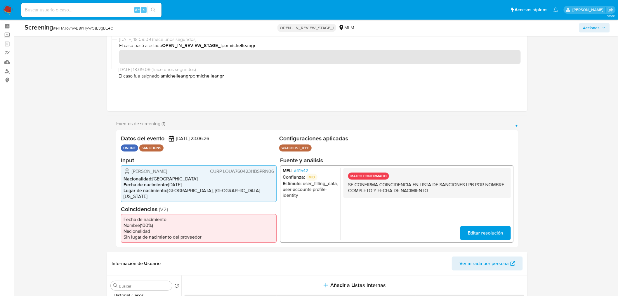
scroll to position [32, 0]
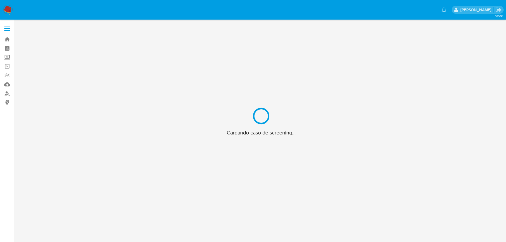
scroll to position [21, 0]
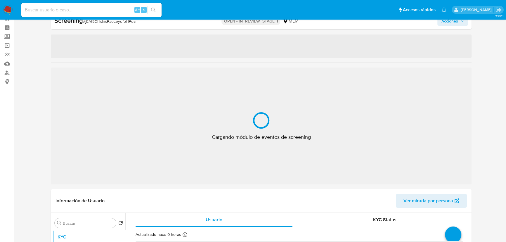
select select "10"
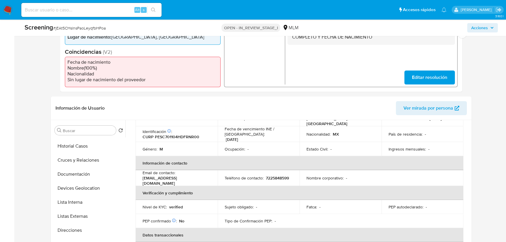
scroll to position [266, 0]
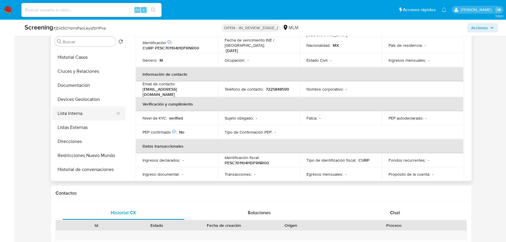
click at [79, 117] on button "Lista Interna" at bounding box center [86, 113] width 68 height 14
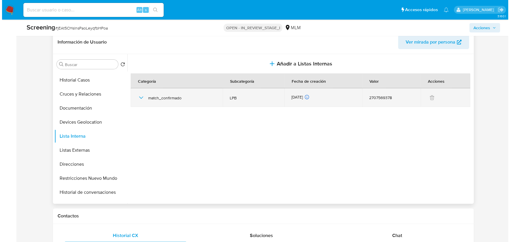
scroll to position [213, 0]
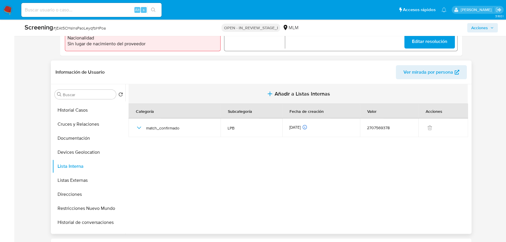
click at [291, 95] on span "Añadir a Listas Internas" at bounding box center [303, 94] width 56 height 6
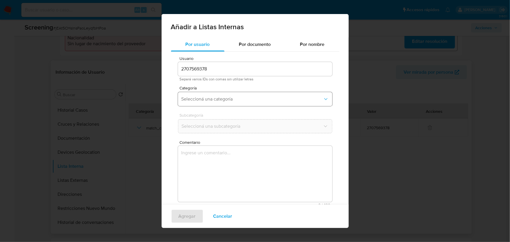
drag, startPoint x: 201, startPoint y: 96, endPoint x: 202, endPoint y: 99, distance: 3.1
click at [202, 96] on span "Seleccioná una categoría" at bounding box center [251, 99] width 141 height 6
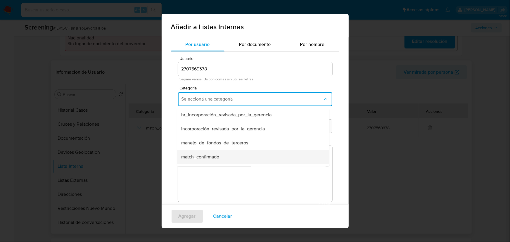
click at [199, 156] on span "match_confirmado" at bounding box center [200, 157] width 38 height 6
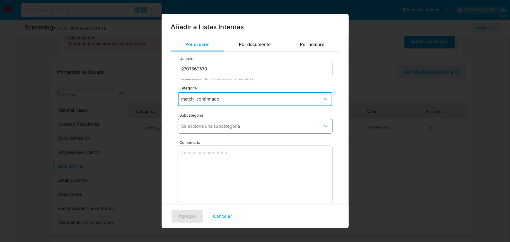
click at [215, 125] on span "Seleccioná una subcategoría" at bounding box center [251, 126] width 141 height 6
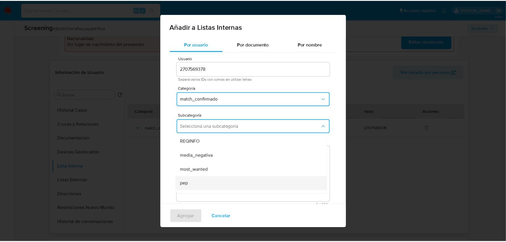
scroll to position [39, 0]
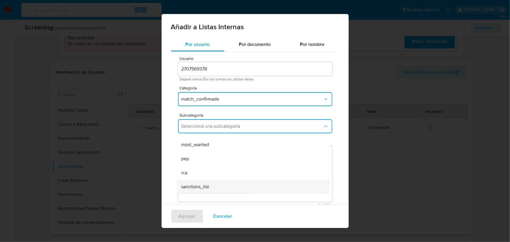
click at [198, 184] on span "sanctions_list" at bounding box center [195, 187] width 28 height 6
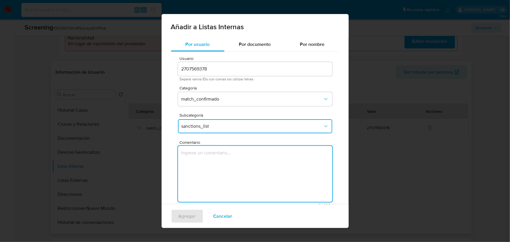
click at [205, 167] on textarea "Comentario" at bounding box center [255, 174] width 154 height 56
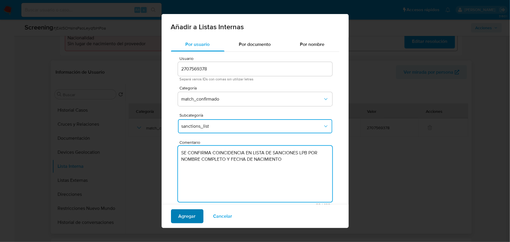
type textarea "SE CONFIRMA COINCIDENCIA EN LISTA DE SANCIONES LPB POR NOMBRE COMPLETO Y FECHA …"
click at [185, 222] on span "Agregar" at bounding box center [187, 216] width 17 height 13
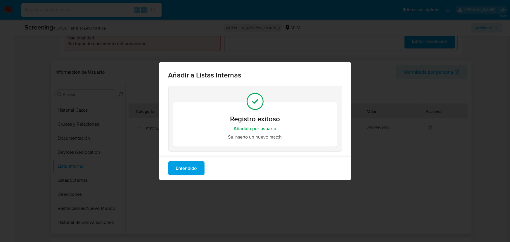
drag, startPoint x: 186, startPoint y: 165, endPoint x: 175, endPoint y: 162, distance: 11.4
click at [186, 165] on span "Entendido" at bounding box center [186, 168] width 21 height 13
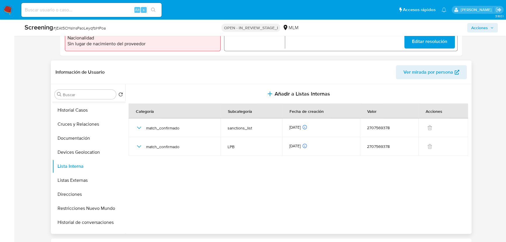
scroll to position [0, 0]
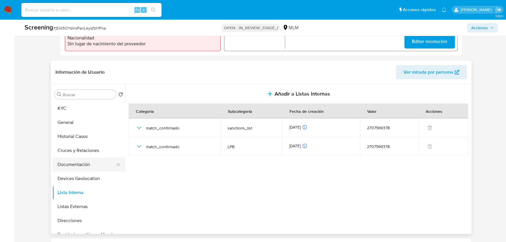
click at [79, 165] on button "Documentación" at bounding box center [86, 164] width 68 height 14
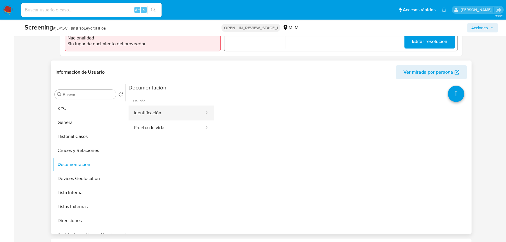
click at [160, 115] on button "Identificación" at bounding box center [167, 112] width 76 height 15
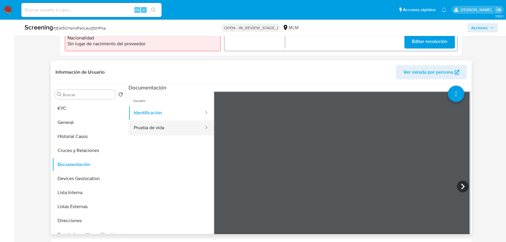
click at [146, 129] on button "Prueba de vida" at bounding box center [167, 127] width 76 height 15
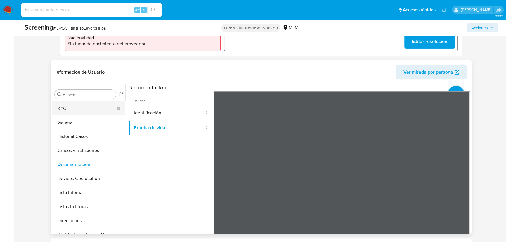
click at [81, 115] on button "KYC" at bounding box center [86, 108] width 68 height 14
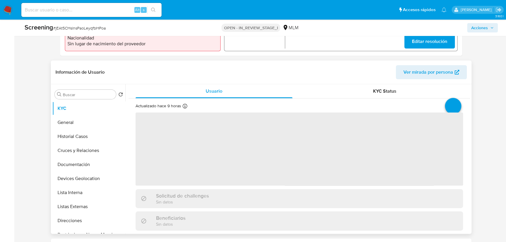
click at [335, 157] on span "‌" at bounding box center [300, 148] width 328 height 73
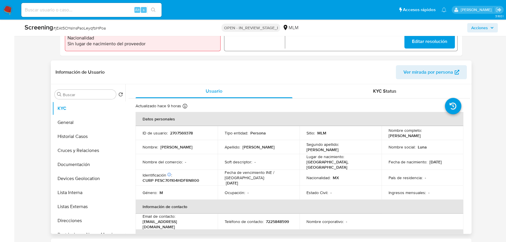
drag, startPoint x: 387, startPoint y: 136, endPoint x: 428, endPoint y: 136, distance: 41.5
click at [428, 136] on td "Nombre completo : Carlos Perez Sanchez" at bounding box center [423, 133] width 82 height 14
copy p "Carlos Perez Sanchez"
drag, startPoint x: 268, startPoint y: 152, endPoint x: 327, endPoint y: 152, distance: 58.7
click at [280, 149] on td "Apellido : Perez" at bounding box center [259, 147] width 82 height 14
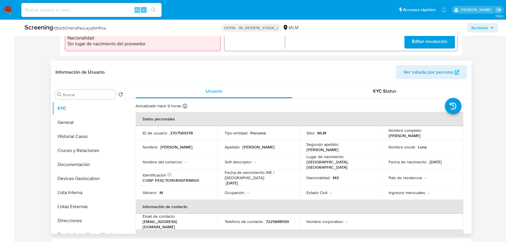
click at [432, 160] on p "04/11/1970" at bounding box center [436, 161] width 12 height 5
drag, startPoint x: 427, startPoint y: 161, endPoint x: 435, endPoint y: 161, distance: 7.6
click at [448, 160] on div "Fecha de nacimiento : 04/11/1970" at bounding box center [423, 161] width 68 height 5
copy p "04/11/1970"
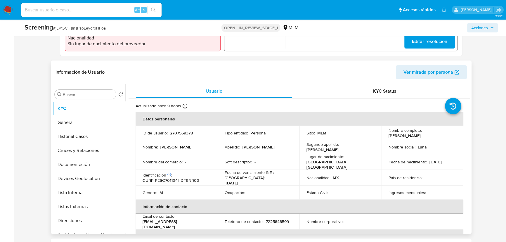
click at [163, 181] on p "CURP PESC701104HDFRNR00" at bounding box center [171, 180] width 57 height 5
copy p "PESC701104HDFRNR00"
click at [73, 123] on button "General" at bounding box center [86, 122] width 68 height 14
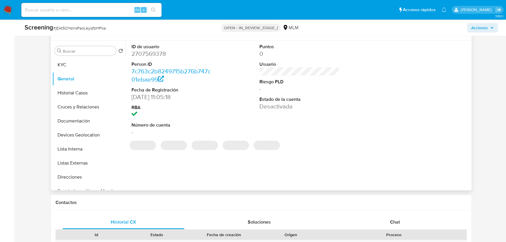
scroll to position [266, 0]
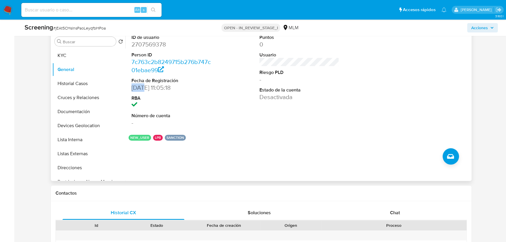
drag, startPoint x: 130, startPoint y: 84, endPoint x: 146, endPoint y: 87, distance: 16.2
click at [146, 87] on div "ID de usuario 2707569378 Person ID 7c763c2b8249715b276b747c01ebae99 Fecha de Re…" at bounding box center [171, 80] width 85 height 99
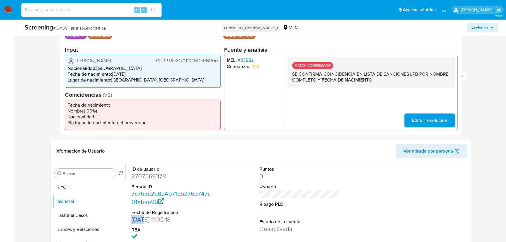
scroll to position [107, 0]
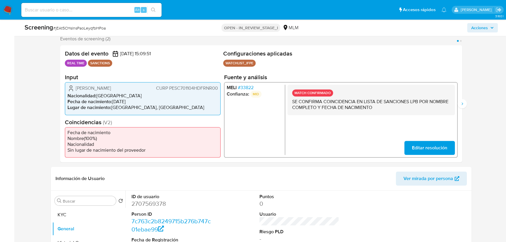
click at [339, 60] on ul "WATCHLIST_IFPE Configuración Categorización WATCHLIST_IFPE Tipo de categoría SA…" at bounding box center [340, 64] width 234 height 9
click at [250, 86] on span "# 33822" at bounding box center [246, 88] width 16 height 6
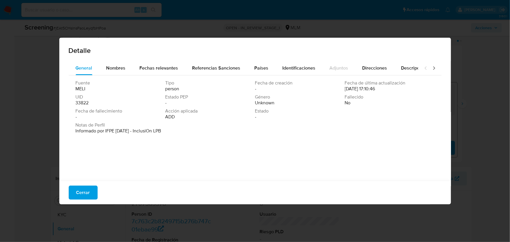
drag, startPoint x: 147, startPoint y: 133, endPoint x: 152, endPoint y: 134, distance: 4.5
click at [152, 134] on p "Informado por IFPE 05-01-2023 - InclusiOn LPB" at bounding box center [119, 131] width 86 height 6
drag, startPoint x: 87, startPoint y: 195, endPoint x: 96, endPoint y: 191, distance: 9.7
click at [87, 195] on span "Cerrar" at bounding box center [83, 192] width 14 height 13
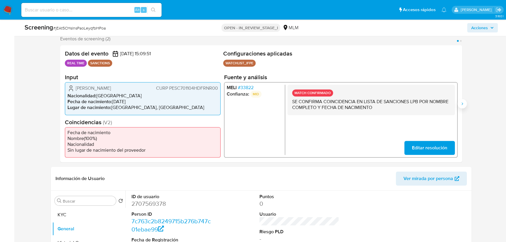
click at [465, 101] on button "Siguiente" at bounding box center [462, 103] width 9 height 9
click at [251, 87] on span "# 33822" at bounding box center [246, 88] width 16 height 6
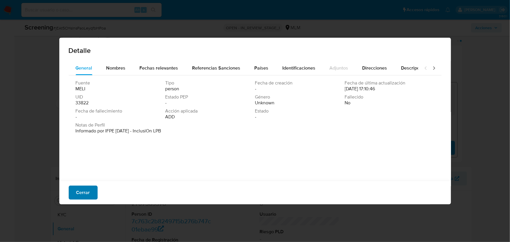
click at [82, 192] on span "Cerrar" at bounding box center [83, 192] width 14 height 13
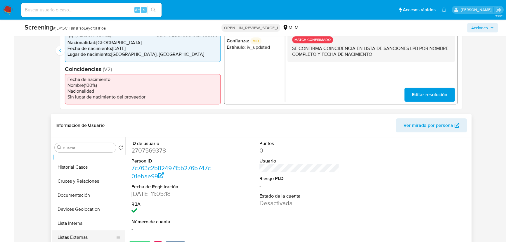
scroll to position [53, 0]
click at [77, 193] on button "Lista Interna" at bounding box center [86, 193] width 68 height 14
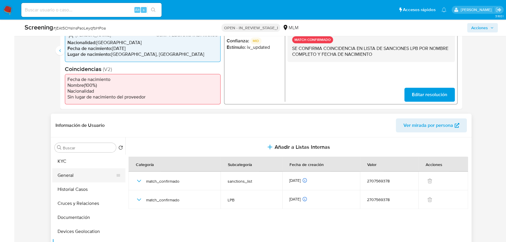
scroll to position [0, 0]
click at [59, 164] on button "KYC" at bounding box center [86, 162] width 68 height 14
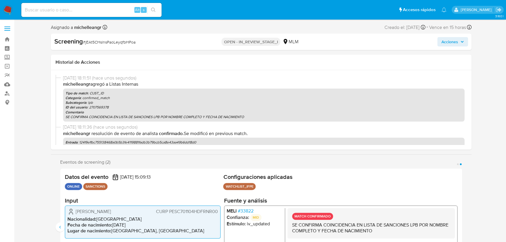
click at [459, 41] on span "Acciones" at bounding box center [453, 42] width 22 height 8
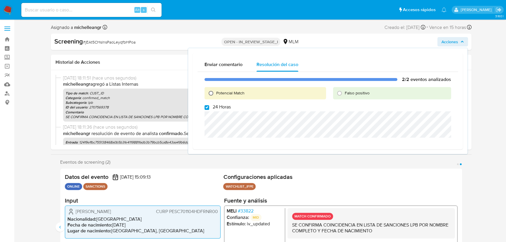
click at [210, 96] on input "Potencial Match" at bounding box center [210, 93] width 9 height 9
radio input "true"
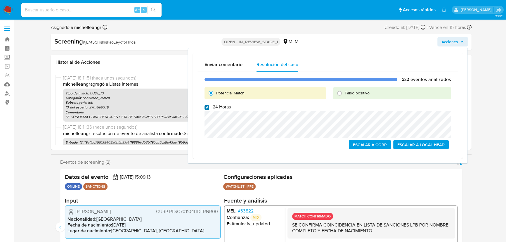
click at [208, 110] on div "2/2 eventos analizados Potencial Match Falso positivo 24 Horas Escalar a Corp E…" at bounding box center [328, 113] width 261 height 82
click at [208, 109] on input "24 Horas" at bounding box center [207, 107] width 5 height 5
checkbox input "false"
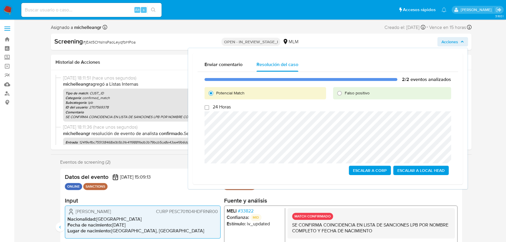
click at [433, 171] on span "Escalar a Local Head" at bounding box center [420, 170] width 47 height 8
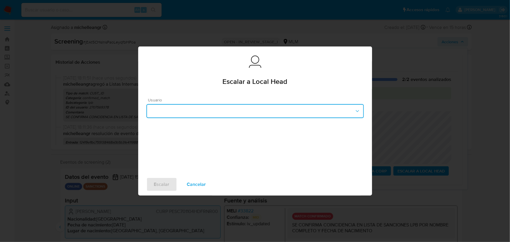
click at [213, 110] on button "button" at bounding box center [254, 111] width 217 height 14
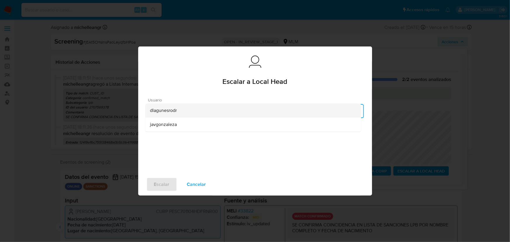
click at [182, 115] on div "dlagunesrodr" at bounding box center [253, 110] width 206 height 14
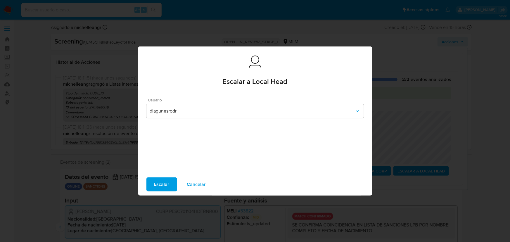
click at [161, 183] on span "Escalar" at bounding box center [161, 184] width 15 height 13
click at [161, 184] on span "Escalar" at bounding box center [161, 184] width 15 height 13
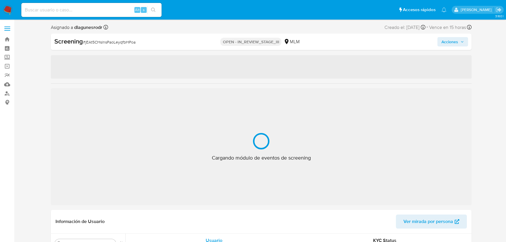
select select "10"
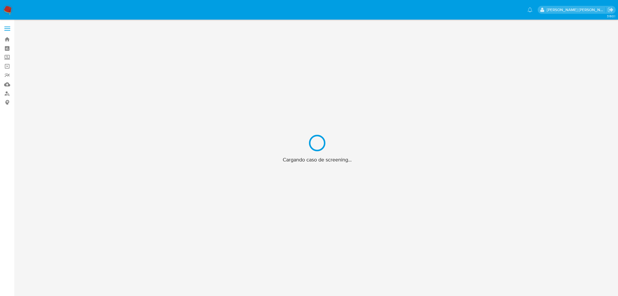
scroll to position [21, 0]
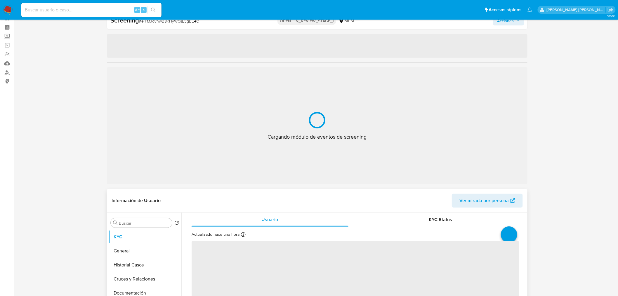
select select "10"
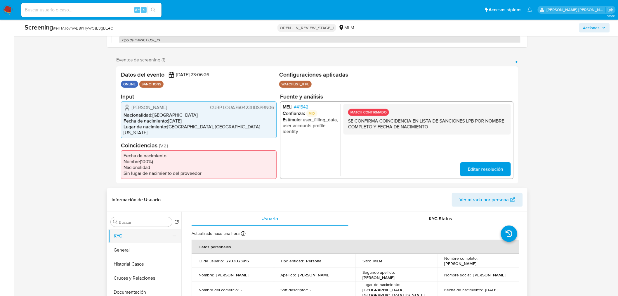
scroll to position [32, 0]
click at [140, 235] on button "Historial Casos" at bounding box center [142, 232] width 68 height 14
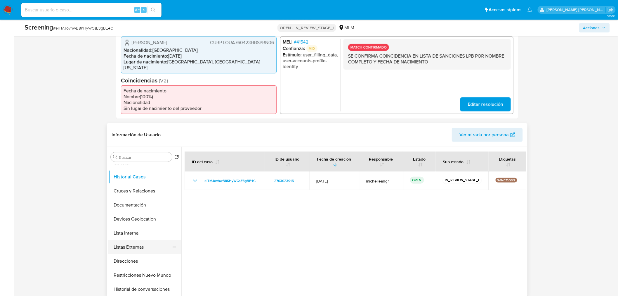
scroll to position [32, 0]
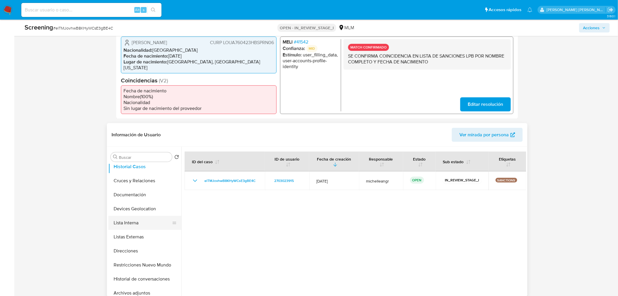
click at [136, 220] on button "Lista Interna" at bounding box center [142, 223] width 68 height 14
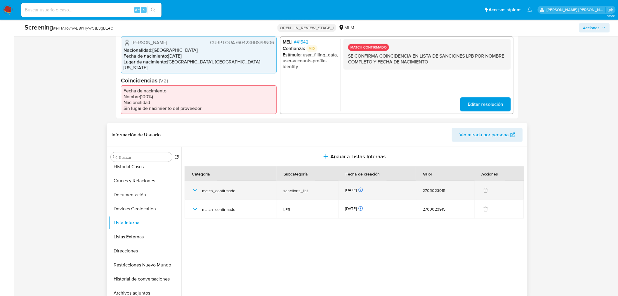
click at [194, 189] on icon "button" at bounding box center [195, 190] width 4 height 2
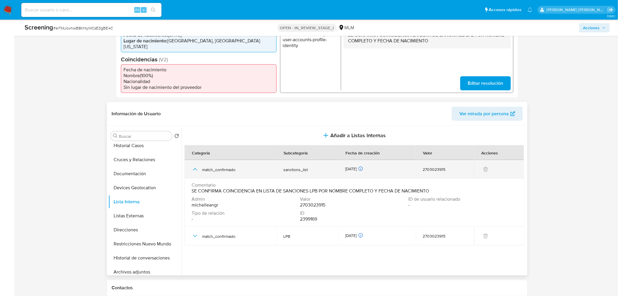
scroll to position [183, 0]
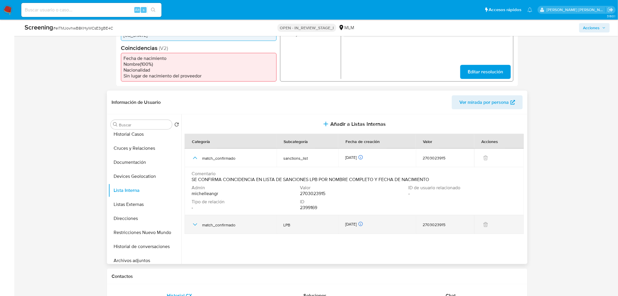
click at [192, 221] on icon "button" at bounding box center [195, 224] width 7 height 7
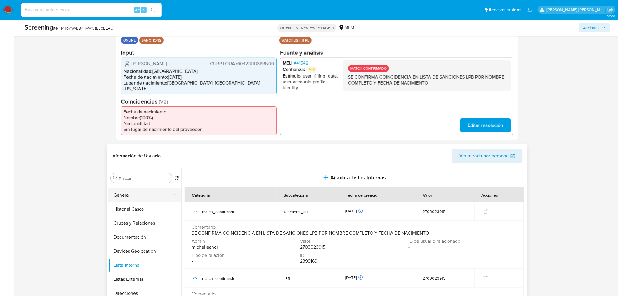
scroll to position [0, 0]
click at [127, 195] on button "KYC" at bounding box center [142, 192] width 68 height 14
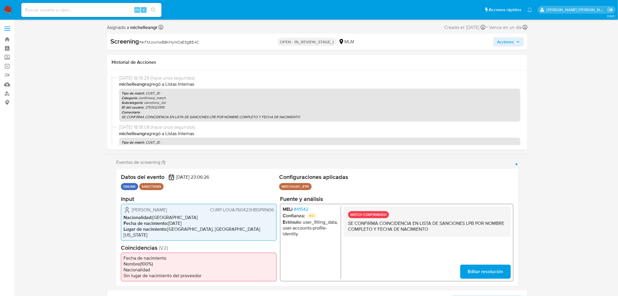
click at [506, 46] on span "Acciones" at bounding box center [506, 41] width 17 height 9
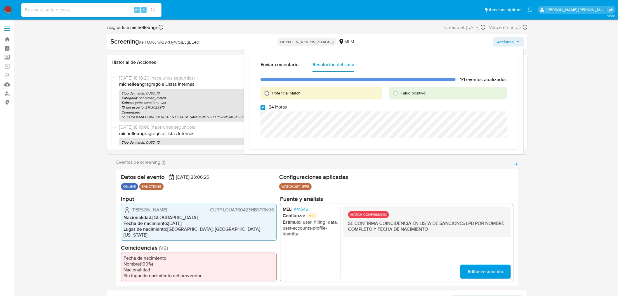
click at [268, 93] on input "Potencial Match" at bounding box center [266, 93] width 9 height 9
radio input "true"
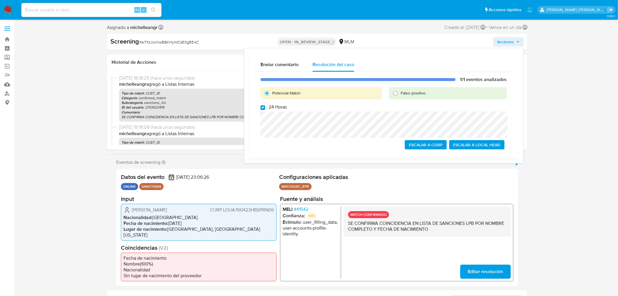
click at [270, 107] on span "24 Horas" at bounding box center [278, 107] width 18 height 6
click at [265, 107] on input "24 Horas" at bounding box center [263, 107] width 5 height 5
checkbox input "false"
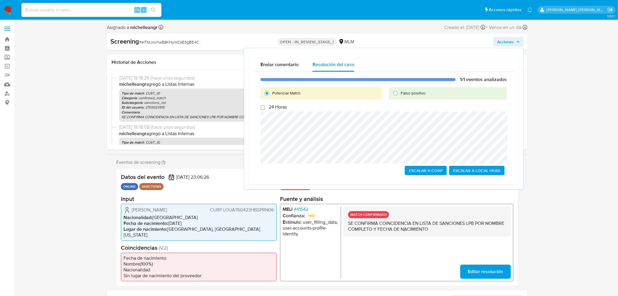
click at [483, 169] on span "Escalar a Local Head" at bounding box center [476, 170] width 47 height 8
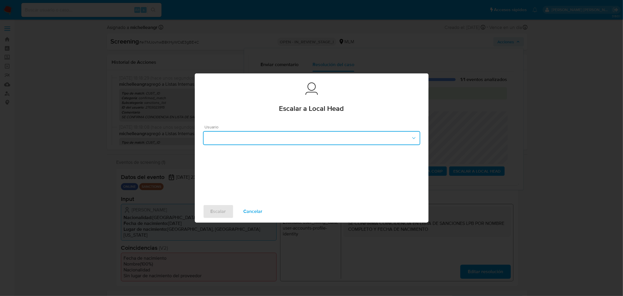
click at [284, 134] on button "button" at bounding box center [311, 138] width 217 height 14
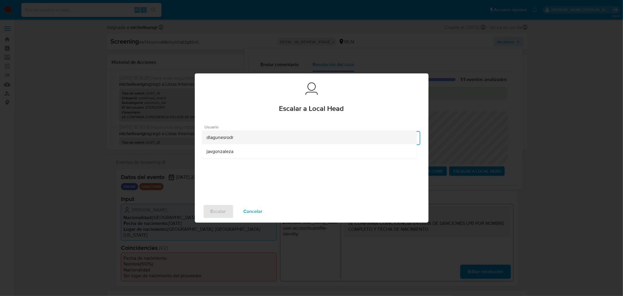
click at [233, 139] on span "dlagunesrodr" at bounding box center [220, 137] width 27 height 6
click at [211, 218] on div "Escalar Cancelar" at bounding box center [312, 211] width 234 height 22
click at [212, 212] on span "Escalar" at bounding box center [218, 211] width 15 height 13
click at [212, 211] on span "Escalar" at bounding box center [218, 211] width 15 height 13
click at [219, 211] on span "Escalar" at bounding box center [218, 211] width 15 height 13
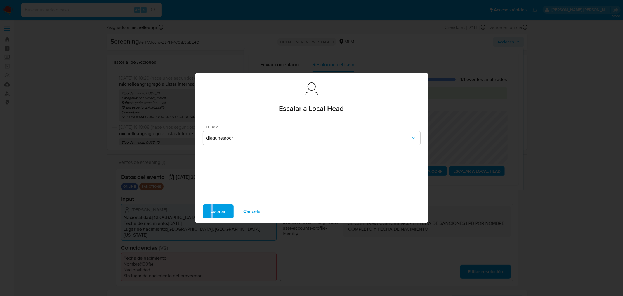
click at [219, 211] on span "Escalar" at bounding box center [218, 211] width 15 height 13
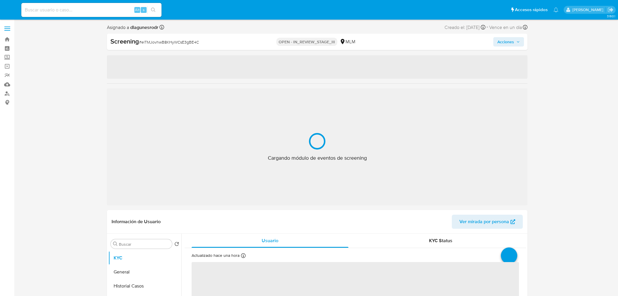
select select "10"
